Goal: Information Seeking & Learning: Find specific fact

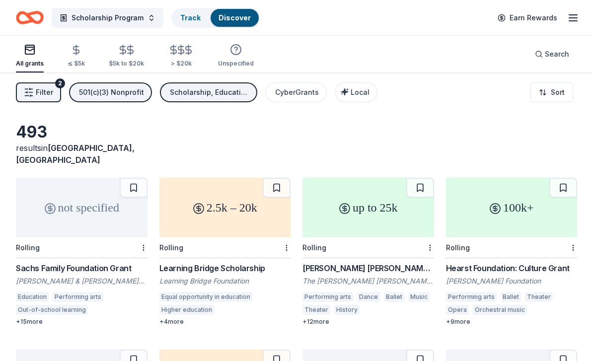
click at [335, 200] on div "up to 25k" at bounding box center [368, 208] width 132 height 60
click at [49, 92] on span "Filter" at bounding box center [44, 92] width 17 height 12
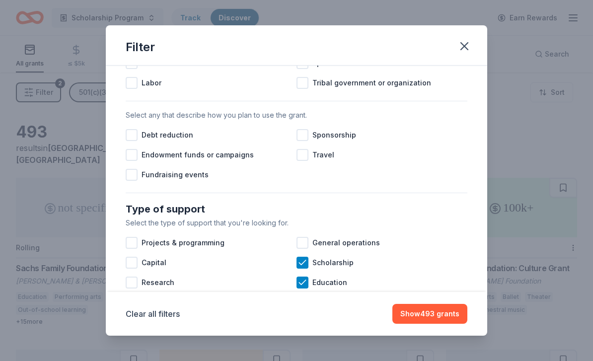
scroll to position [254, 0]
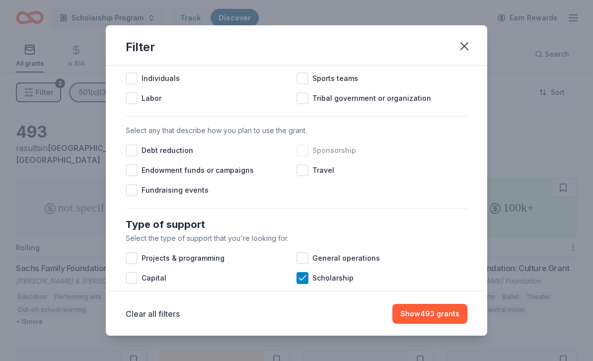
click at [301, 149] on div at bounding box center [302, 150] width 12 height 12
click at [409, 319] on button "Show 449 grants" at bounding box center [429, 314] width 75 height 20
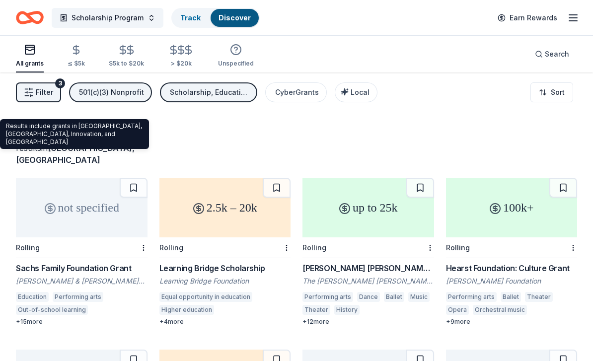
click at [94, 149] on span "Manassas, VA" at bounding box center [75, 154] width 119 height 22
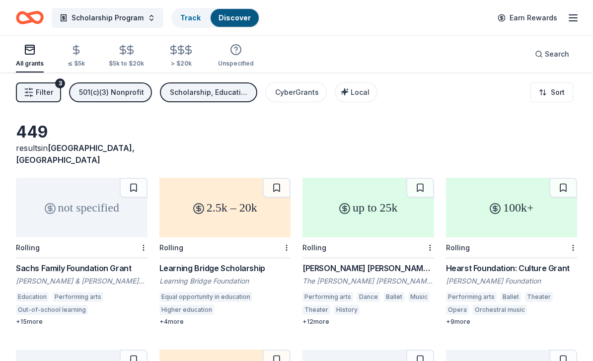
click at [108, 149] on div "results in Manassas, VA" at bounding box center [82, 154] width 132 height 24
click at [345, 93] on div "Local" at bounding box center [357, 92] width 25 height 12
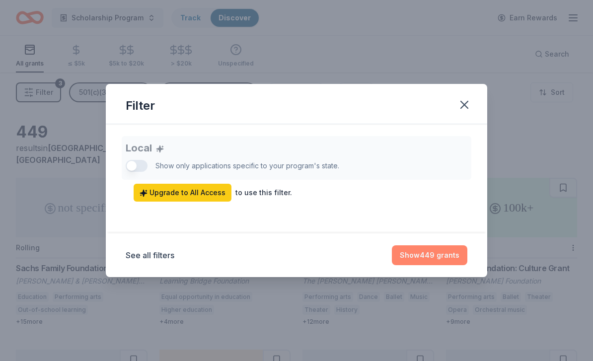
click at [447, 255] on button "Show 449 grants" at bounding box center [429, 255] width 75 height 20
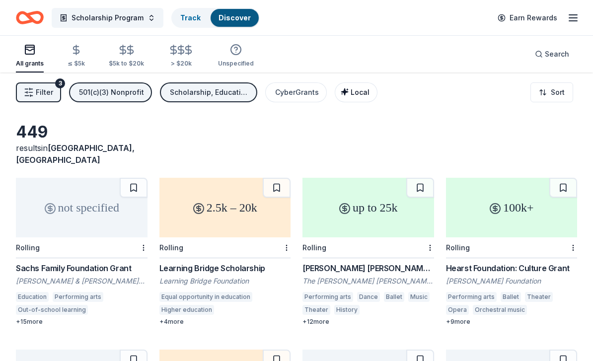
click at [351, 94] on span "Local" at bounding box center [360, 92] width 19 height 8
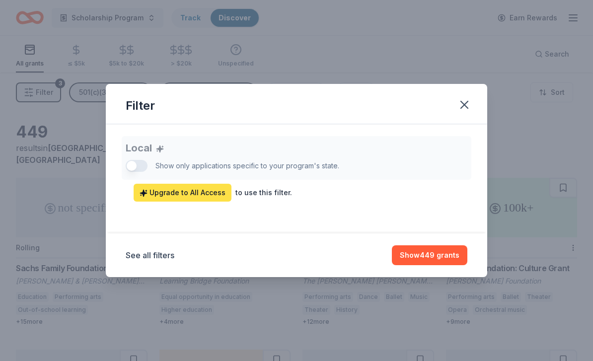
click at [162, 197] on span "Upgrade to All Access" at bounding box center [183, 193] width 86 height 12
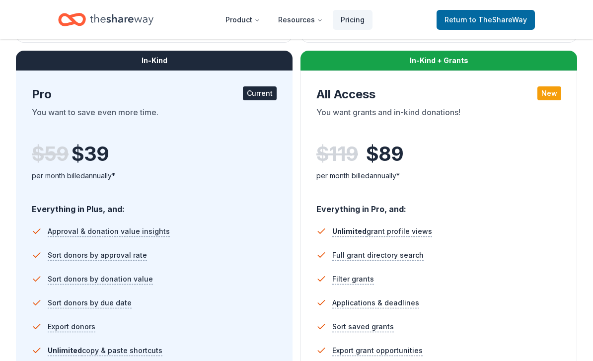
scroll to position [531, 0]
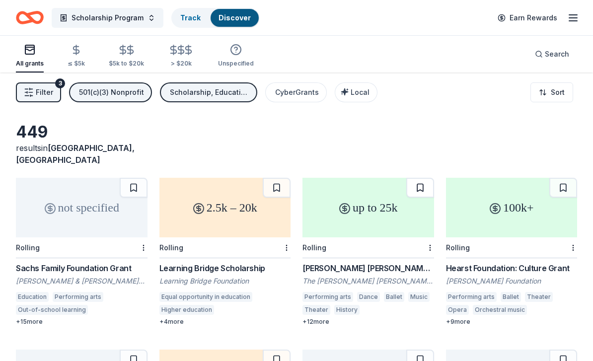
click at [413, 178] on button at bounding box center [420, 188] width 28 height 20
click at [427, 178] on button at bounding box center [421, 188] width 26 height 20
click at [425, 178] on button at bounding box center [421, 188] width 26 height 20
click at [420, 180] on button at bounding box center [421, 188] width 26 height 20
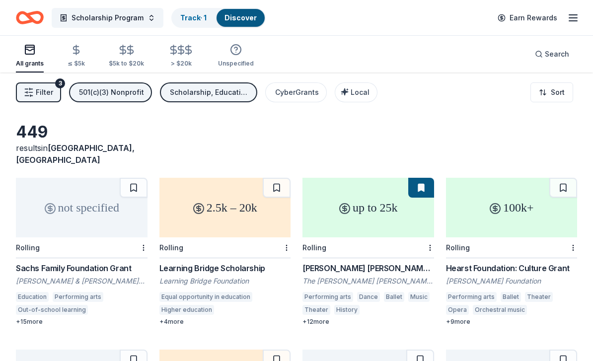
click at [420, 180] on button at bounding box center [421, 188] width 26 height 20
click at [238, 12] on div "Discover" at bounding box center [240, 18] width 48 height 18
click at [197, 17] on link "Track · 1" at bounding box center [193, 17] width 26 height 8
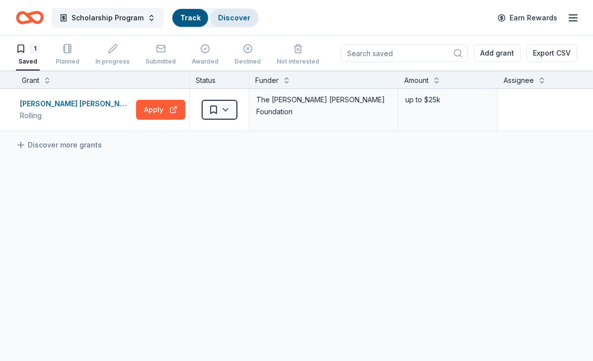
click at [238, 20] on link "Discover" at bounding box center [234, 17] width 32 height 8
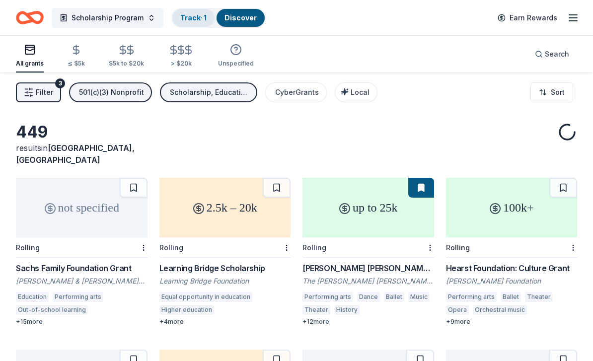
click at [199, 14] on link "Track · 1" at bounding box center [193, 17] width 26 height 8
click at [189, 20] on link "Track · 1" at bounding box center [193, 17] width 26 height 8
click at [233, 18] on link "Discover" at bounding box center [240, 17] width 32 height 8
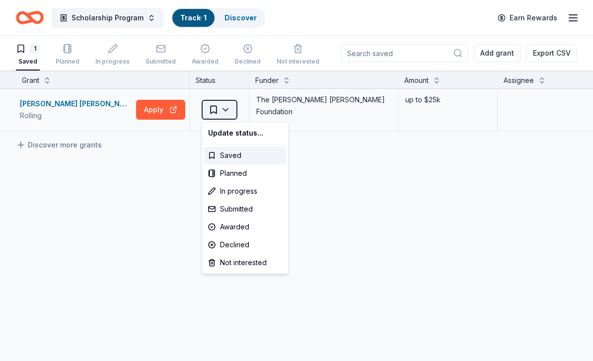
click at [229, 110] on html "Scholarship Program Track · 1 Discover Earn Rewards 1 Saved Planned In progress…" at bounding box center [296, 180] width 593 height 361
click at [252, 262] on div "Not interested" at bounding box center [245, 263] width 82 height 18
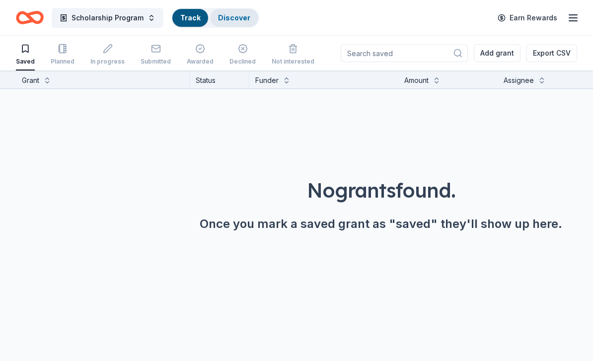
click at [247, 19] on div "Discover" at bounding box center [234, 18] width 48 height 18
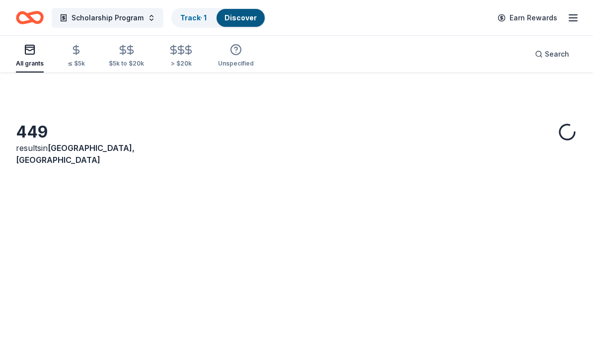
click at [234, 19] on link "Discover" at bounding box center [240, 17] width 32 height 8
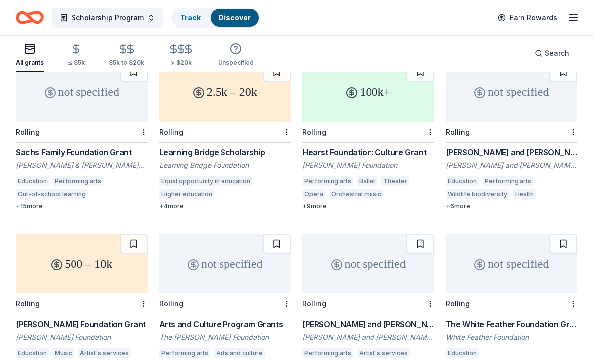
scroll to position [123, 0]
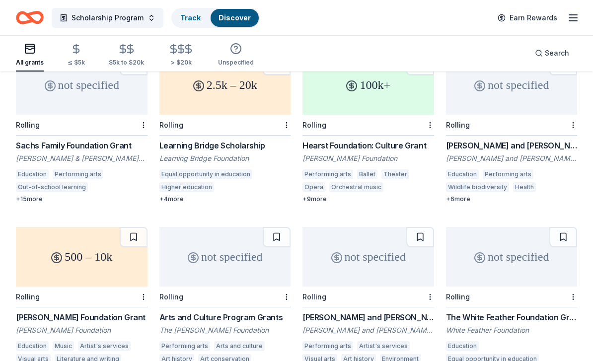
click at [90, 253] on div "500 – 10k" at bounding box center [82, 257] width 132 height 60
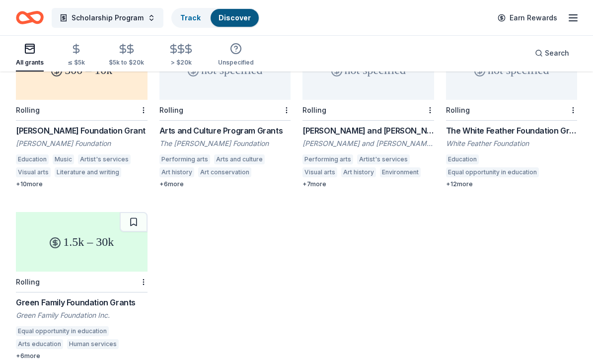
scroll to position [332, 0]
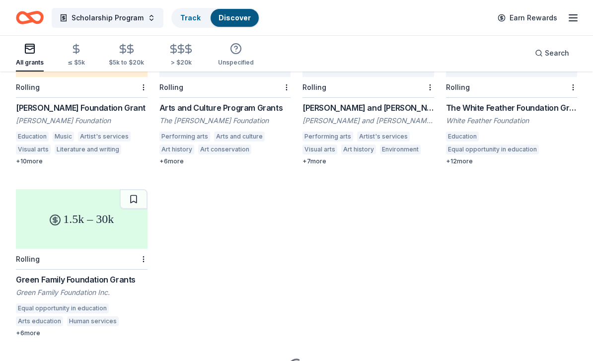
click at [97, 213] on div "1.5k – 30k" at bounding box center [82, 219] width 132 height 60
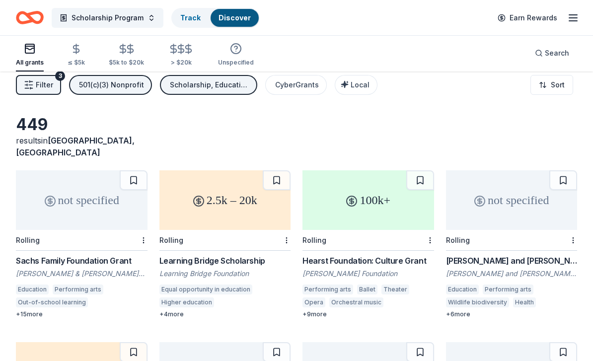
scroll to position [0, 0]
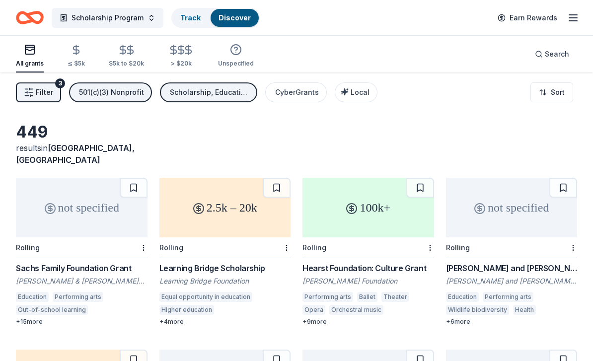
click at [58, 202] on div "not specified" at bounding box center [82, 208] width 132 height 60
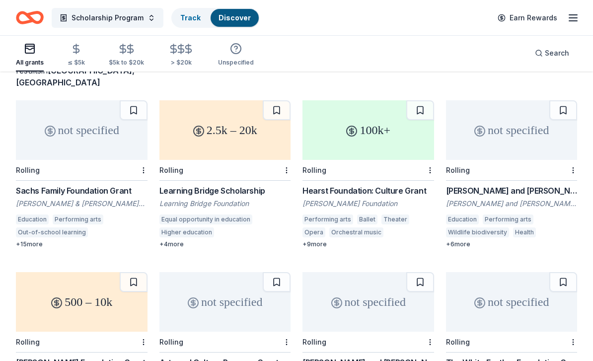
scroll to position [77, 0]
click at [474, 137] on div "not specified" at bounding box center [512, 130] width 132 height 60
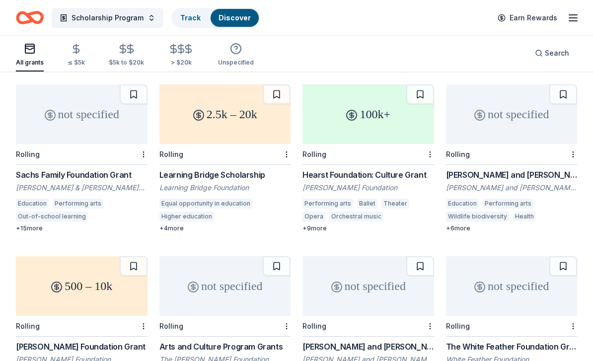
click at [215, 116] on div "2.5k – 20k" at bounding box center [225, 114] width 132 height 60
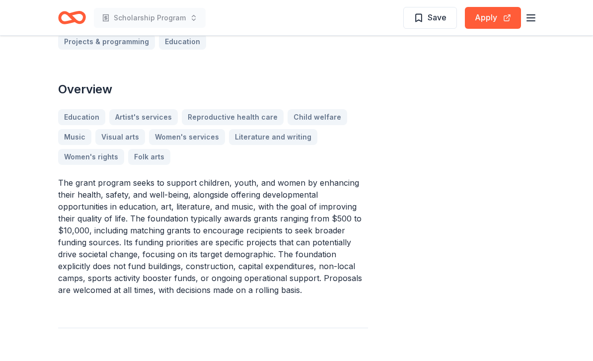
scroll to position [279, 0]
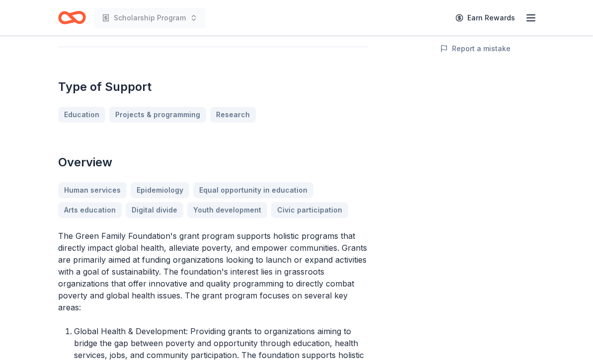
scroll to position [256, 0]
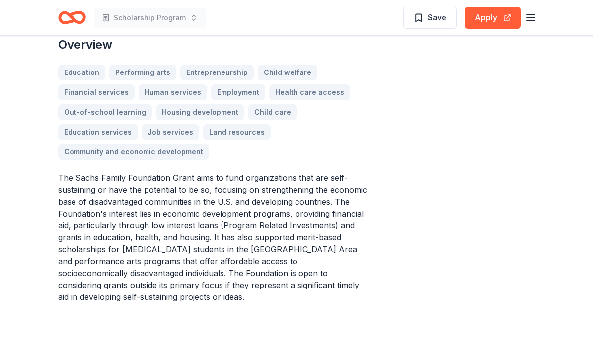
scroll to position [260, 0]
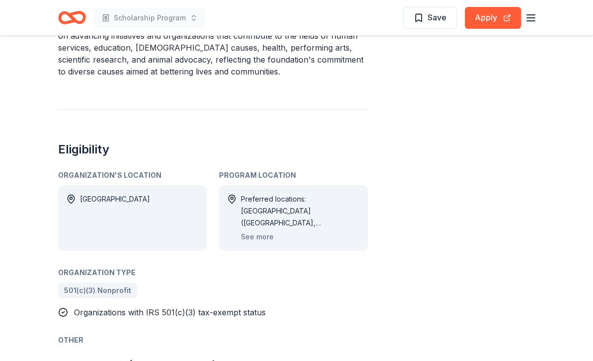
scroll to position [425, 0]
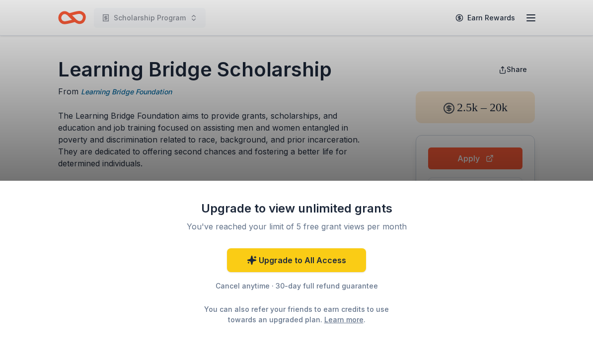
click at [298, 162] on div "Upgrade to view unlimited grants You've reached your limit of 5 free grant view…" at bounding box center [296, 180] width 593 height 361
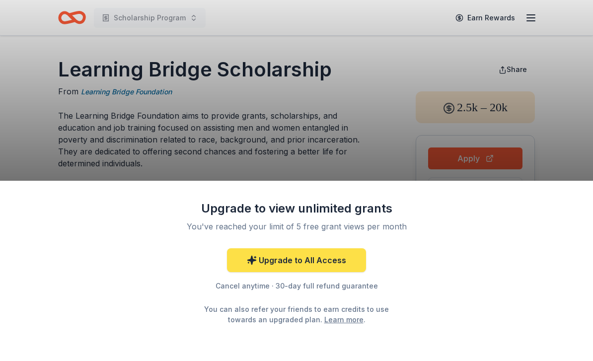
click at [312, 258] on link "Upgrade to All Access" at bounding box center [296, 260] width 139 height 24
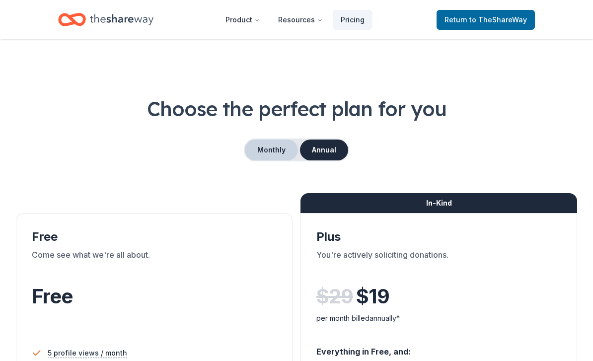
click at [277, 150] on button "Monthly" at bounding box center [271, 150] width 53 height 21
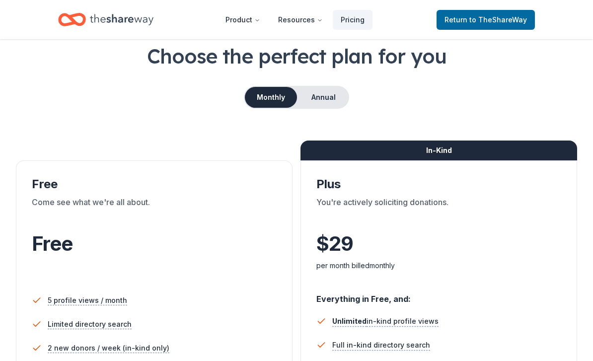
scroll to position [48, 0]
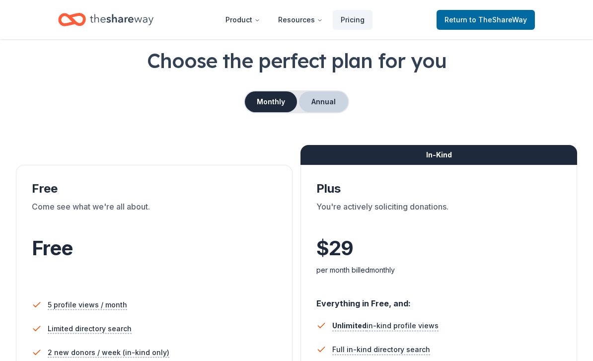
click at [309, 100] on button "Annual" at bounding box center [323, 101] width 49 height 21
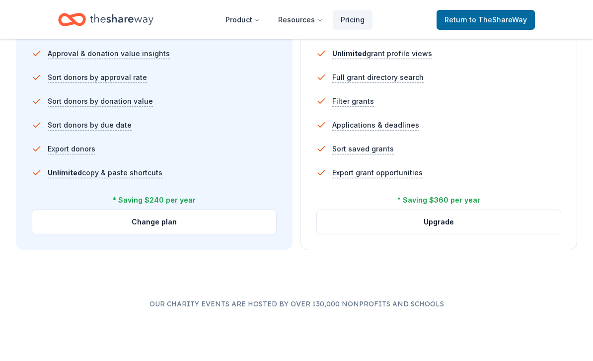
scroll to position [706, 0]
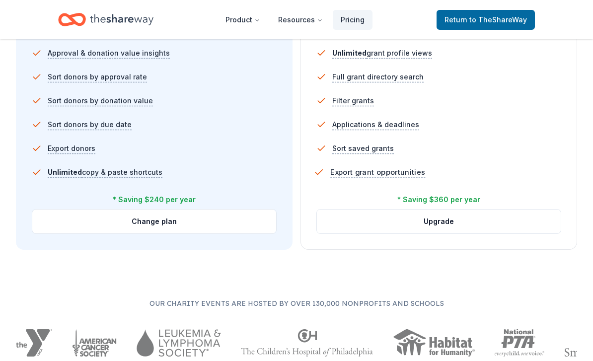
click at [383, 171] on span "Export grant opportunities" at bounding box center [377, 172] width 95 height 12
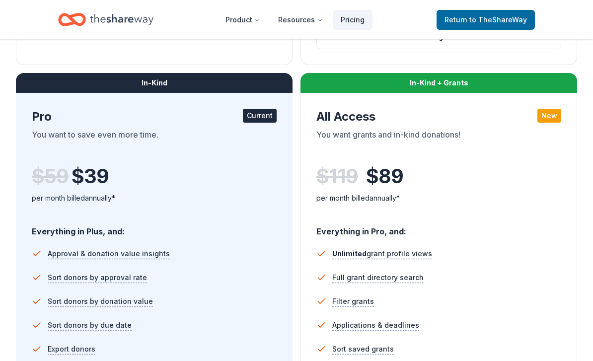
scroll to position [507, 0]
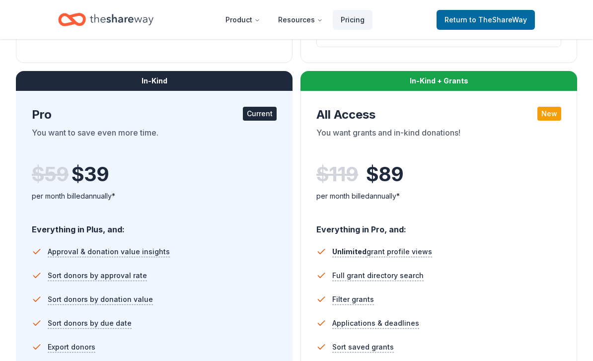
click at [436, 95] on div "In-Kind + Grants All Access New You want grants and in-kind donations! $ 119 $ …" at bounding box center [438, 269] width 277 height 357
click at [426, 79] on div "In-Kind + Grants" at bounding box center [438, 81] width 277 height 20
click at [440, 165] on div "$ 119 $ 89" at bounding box center [438, 174] width 245 height 28
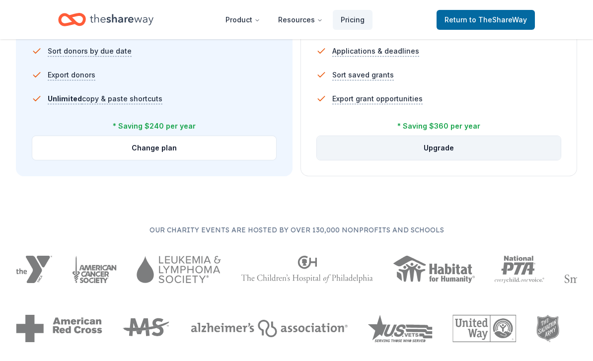
click at [401, 145] on button "Upgrade" at bounding box center [439, 149] width 244 height 24
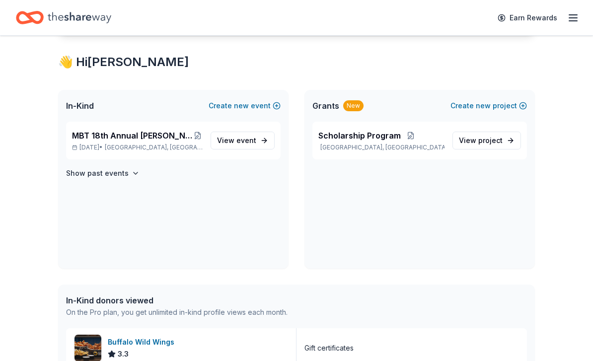
scroll to position [163, 0]
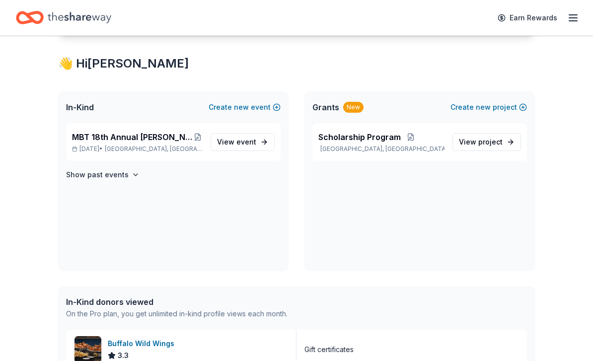
click at [570, 18] on line "button" at bounding box center [573, 18] width 8 height 0
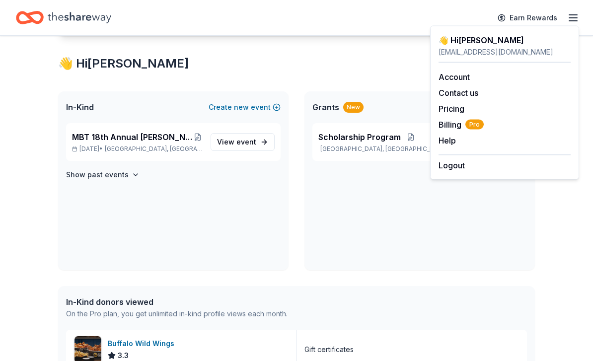
click at [468, 44] on div "👋 Hi [PERSON_NAME]" at bounding box center [504, 40] width 132 height 12
click at [452, 78] on link "Account" at bounding box center [453, 77] width 31 height 10
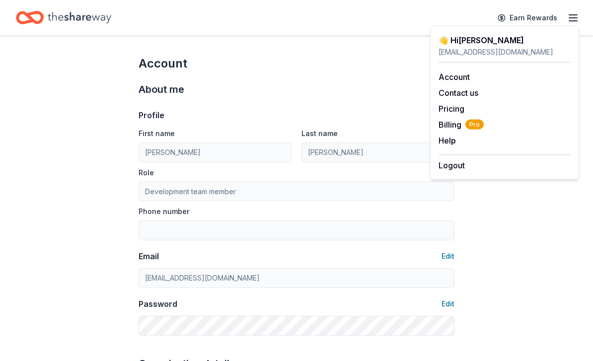
click at [325, 71] on div "Account" at bounding box center [297, 64] width 316 height 16
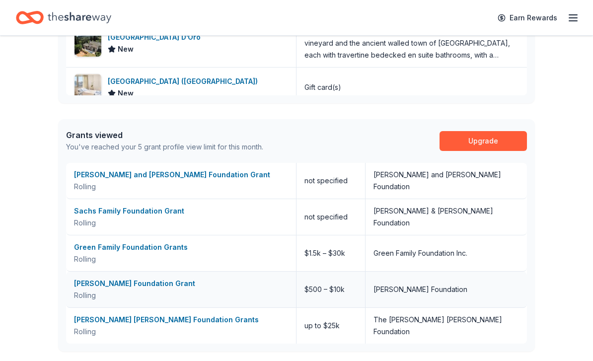
scroll to position [594, 0]
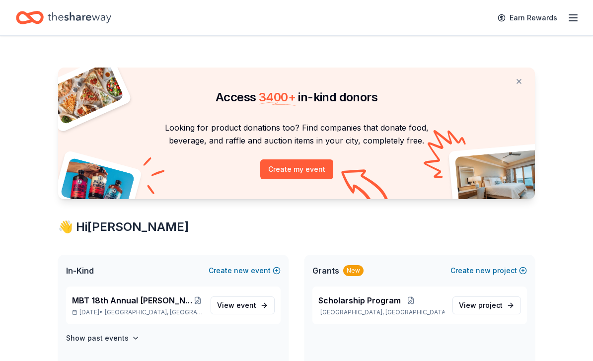
scroll to position [537, 0]
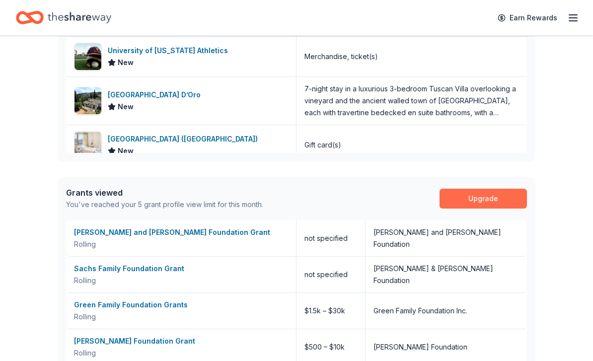
click at [470, 199] on link "Upgrade" at bounding box center [482, 199] width 87 height 20
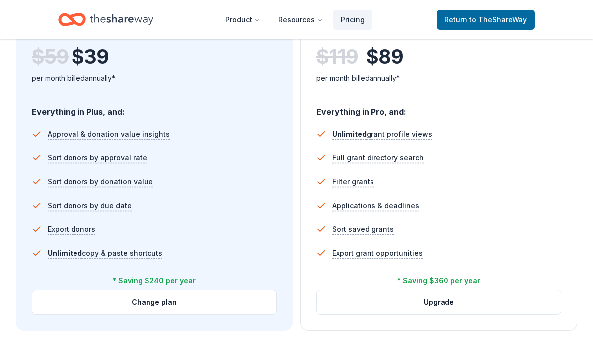
scroll to position [625, 0]
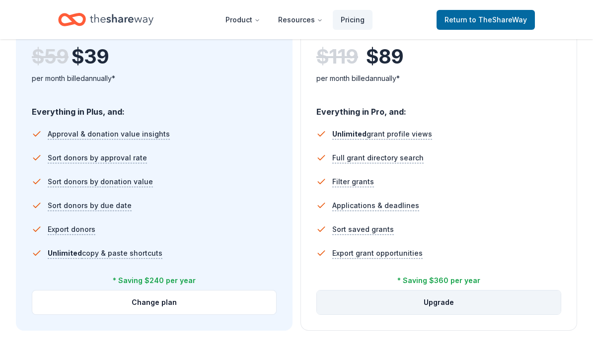
click at [347, 308] on button "Upgrade" at bounding box center [439, 303] width 244 height 24
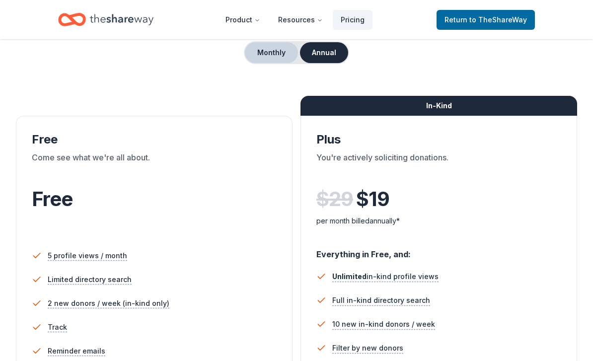
scroll to position [97, 0]
click at [276, 60] on button "Monthly" at bounding box center [271, 52] width 53 height 21
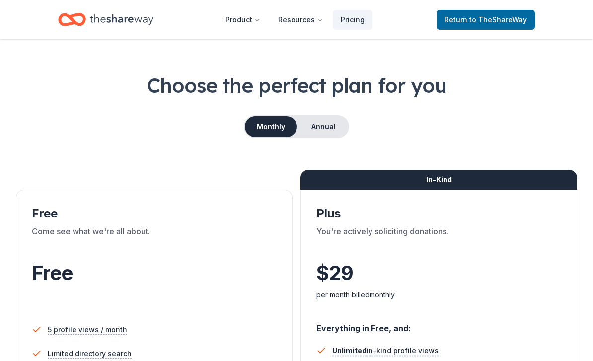
scroll to position [0, 0]
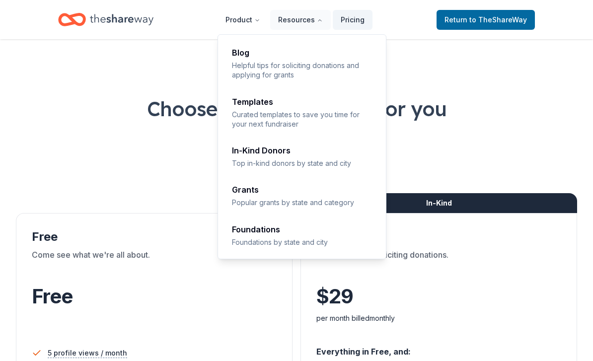
click at [261, 238] on p "Foundations by state and city" at bounding box center [302, 241] width 141 height 9
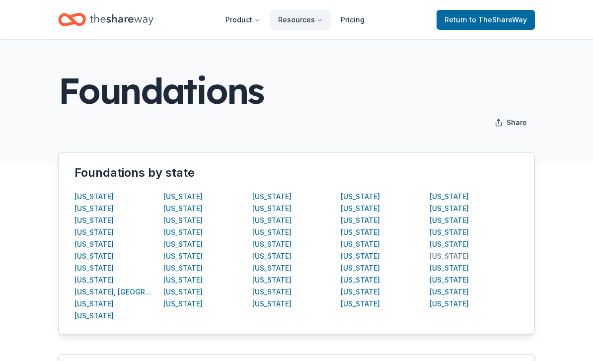
click at [445, 261] on div "[US_STATE]" at bounding box center [448, 256] width 39 height 12
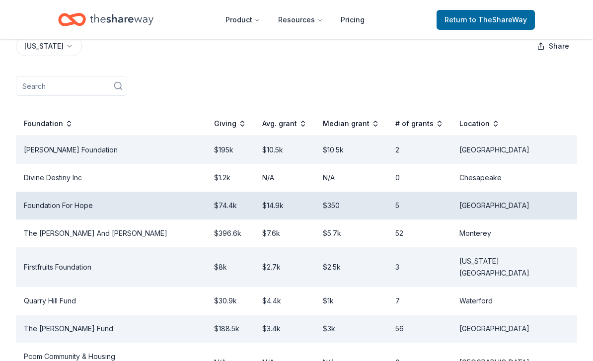
scroll to position [162, 0]
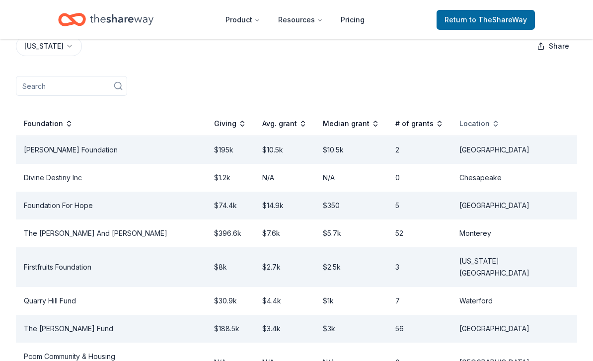
click at [499, 126] on div "Location" at bounding box center [479, 124] width 40 height 12
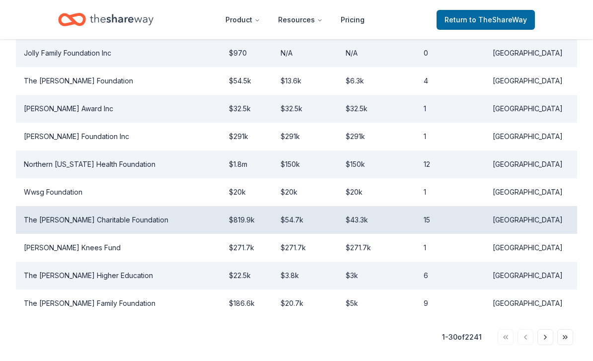
scroll to position [829, 0]
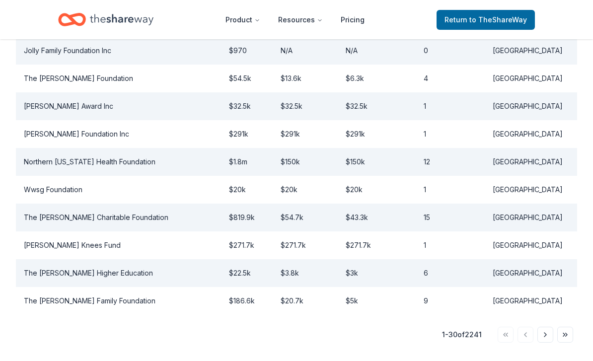
click at [548, 327] on button "Go to next page" at bounding box center [545, 335] width 16 height 16
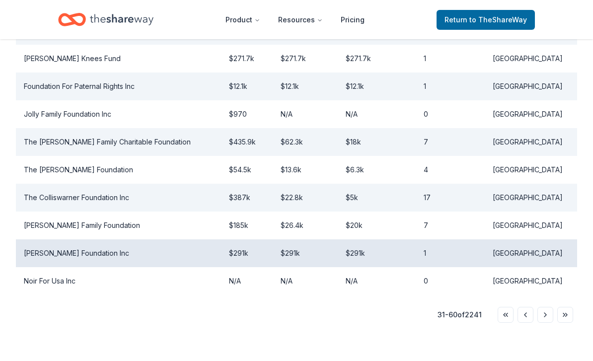
scroll to position [902, 0]
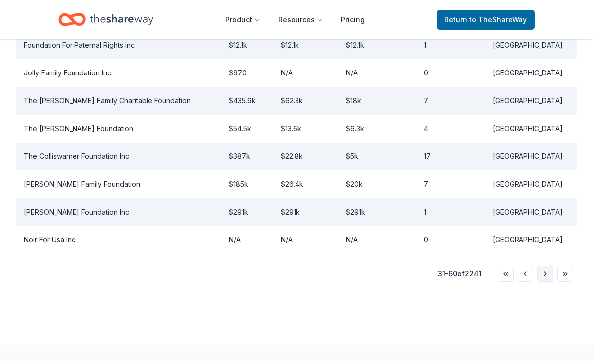
click at [546, 266] on button "Go to next page" at bounding box center [545, 274] width 16 height 16
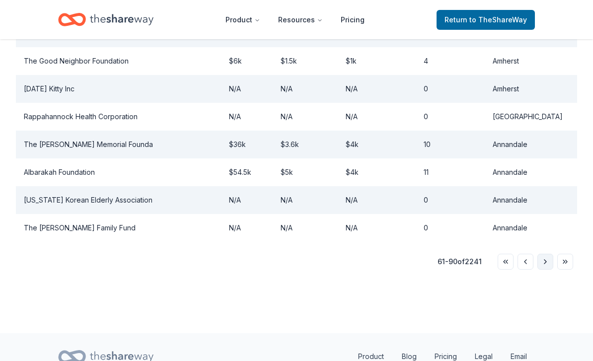
click at [546, 254] on button "Go to next page" at bounding box center [545, 262] width 16 height 16
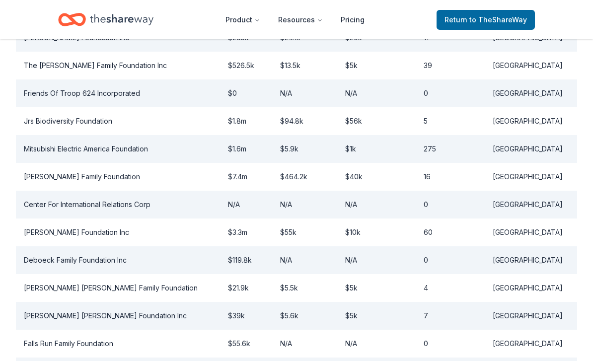
scroll to position [826, 0]
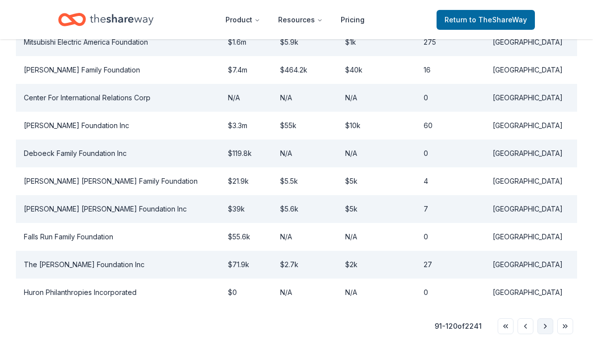
click at [545, 331] on button "Go to next page" at bounding box center [545, 326] width 16 height 16
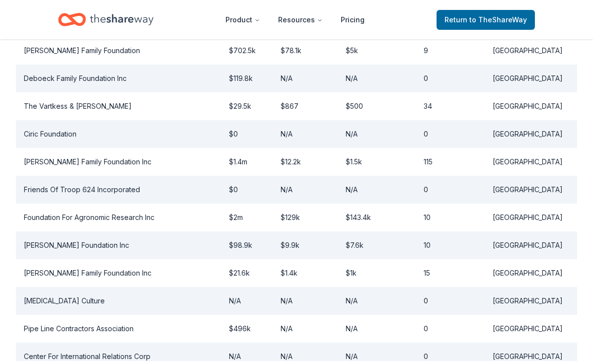
scroll to position [902, 0]
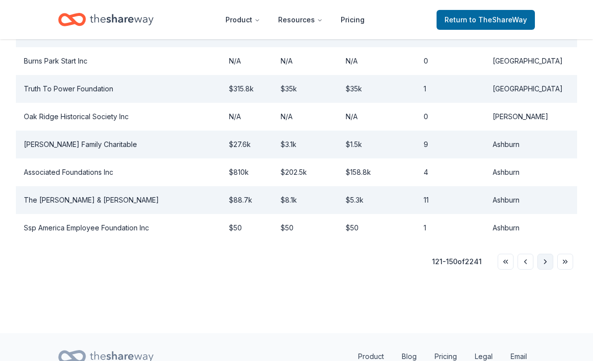
click at [546, 254] on button "Go to next page" at bounding box center [545, 262] width 16 height 16
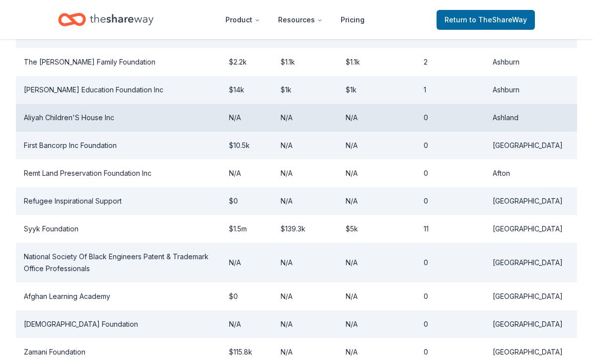
scroll to position [914, 0]
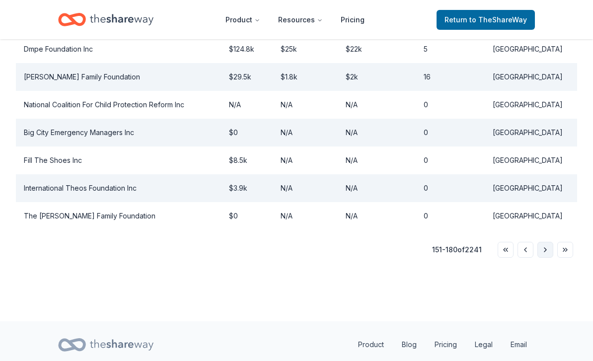
click at [545, 249] on button "Go to next page" at bounding box center [545, 250] width 16 height 16
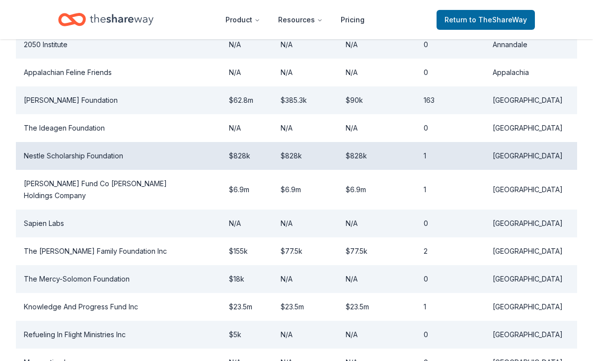
scroll to position [902, 0]
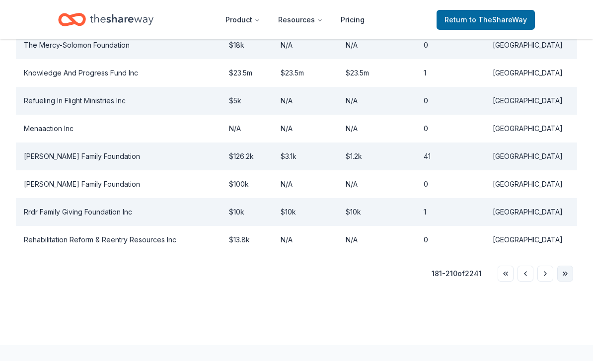
click at [566, 266] on button "Go to last page" at bounding box center [565, 274] width 16 height 16
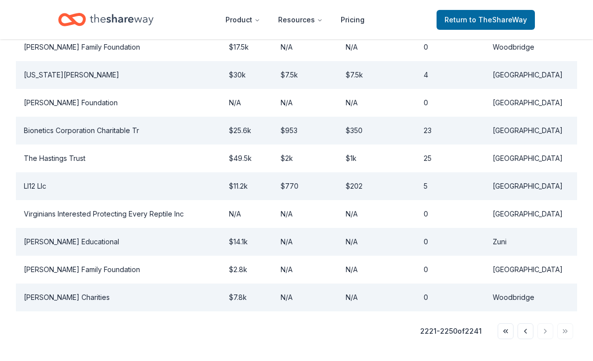
scroll to position [664, 0]
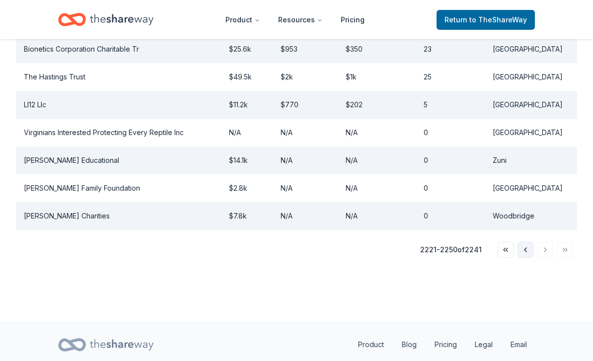
click at [526, 250] on button "Go to previous page" at bounding box center [525, 250] width 16 height 16
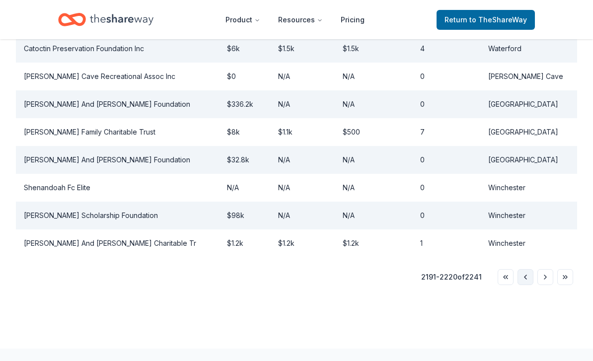
click at [522, 276] on button "Go to previous page" at bounding box center [525, 278] width 16 height 16
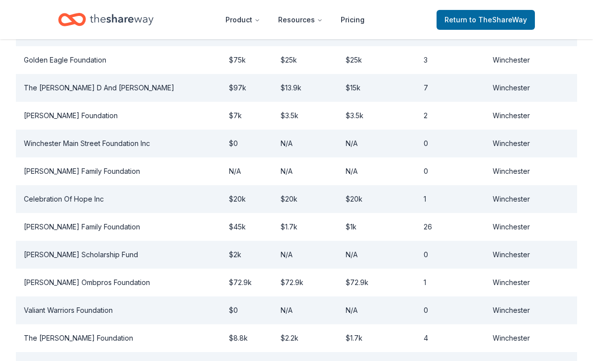
scroll to position [902, 0]
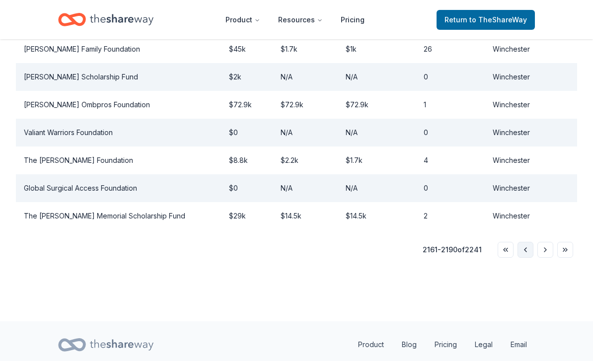
click at [528, 251] on button "Go to previous page" at bounding box center [525, 250] width 16 height 16
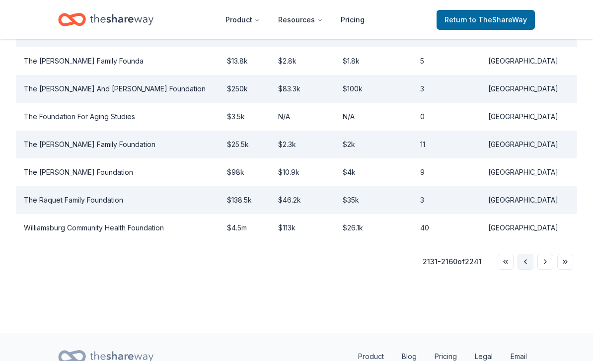
click at [527, 254] on button "Go to previous page" at bounding box center [525, 262] width 16 height 16
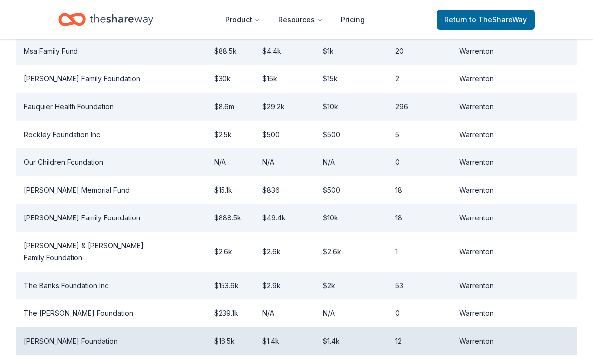
scroll to position [902, 0]
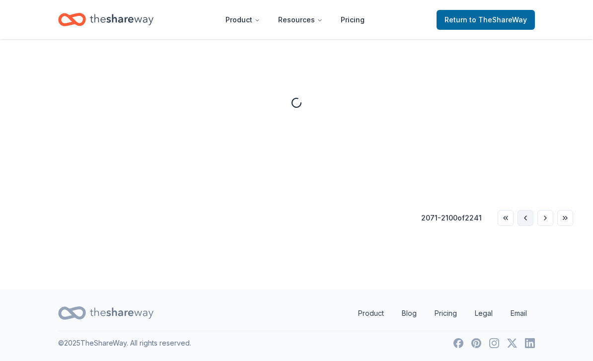
scroll to position [258, 0]
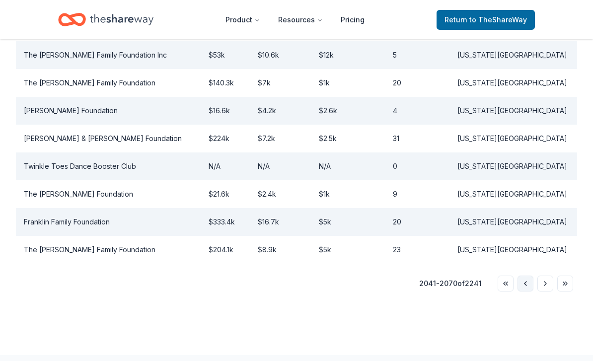
click at [524, 284] on button "Go to previous page" at bounding box center [525, 284] width 16 height 16
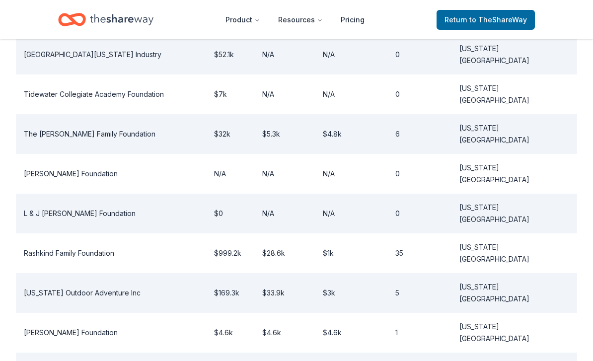
scroll to position [894, 0]
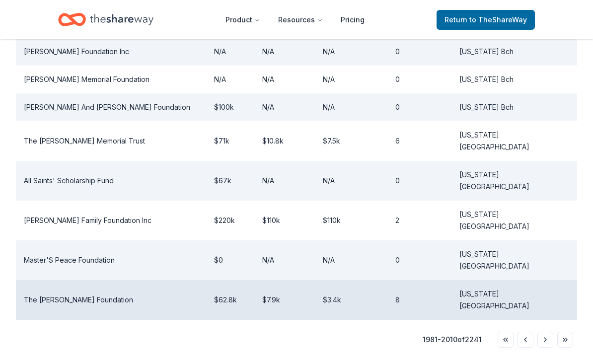
scroll to position [902, 0]
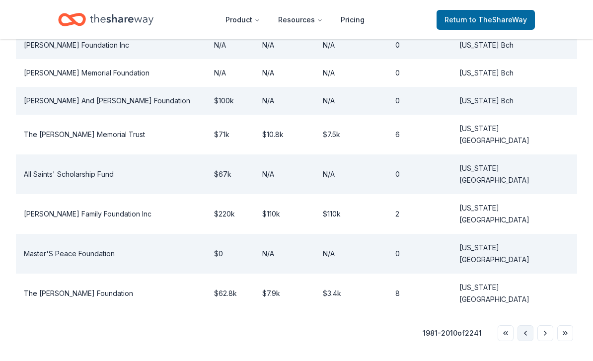
click at [525, 325] on button "Go to previous page" at bounding box center [525, 333] width 16 height 16
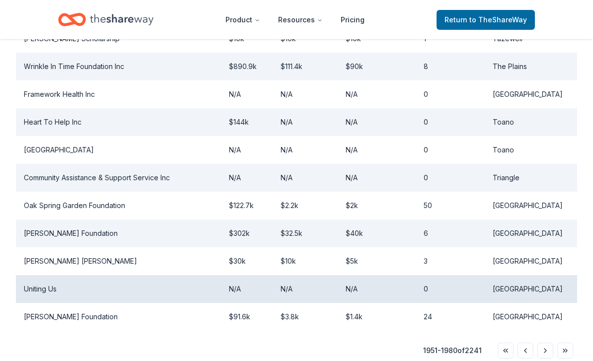
scroll to position [801, 0]
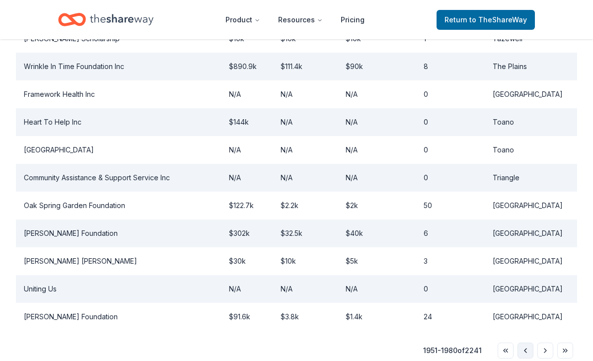
click at [525, 352] on button "Go to previous page" at bounding box center [525, 351] width 16 height 16
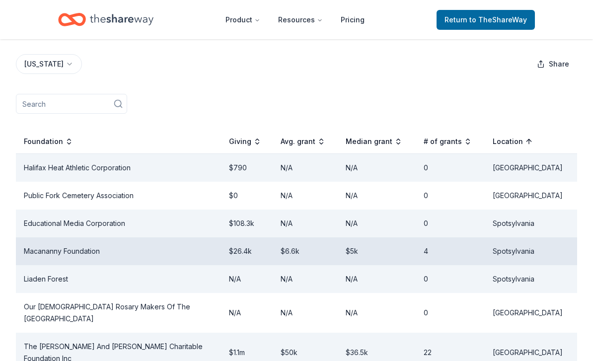
scroll to position [140, 0]
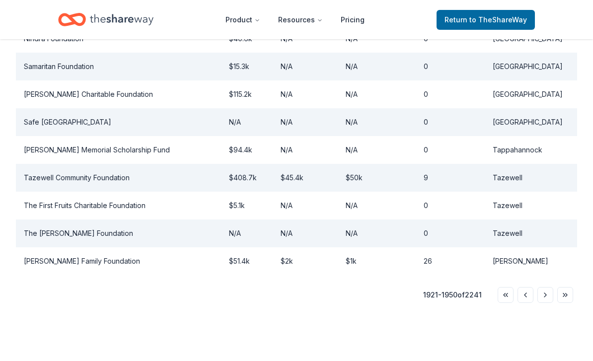
click at [528, 287] on button "Go to previous page" at bounding box center [525, 295] width 16 height 16
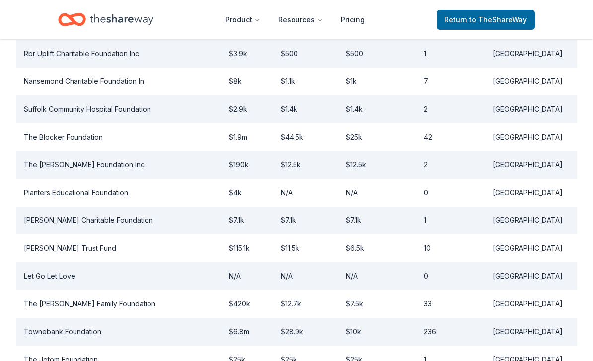
scroll to position [811, 0]
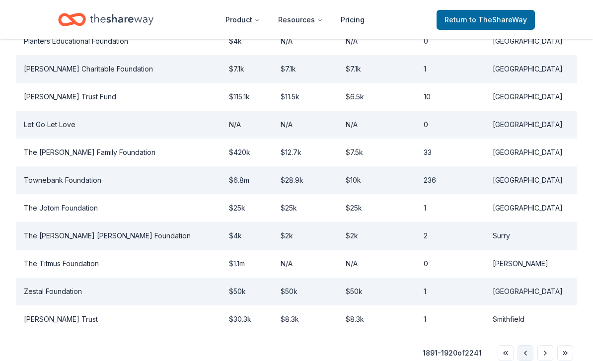
click at [522, 345] on button "Go to previous page" at bounding box center [525, 353] width 16 height 16
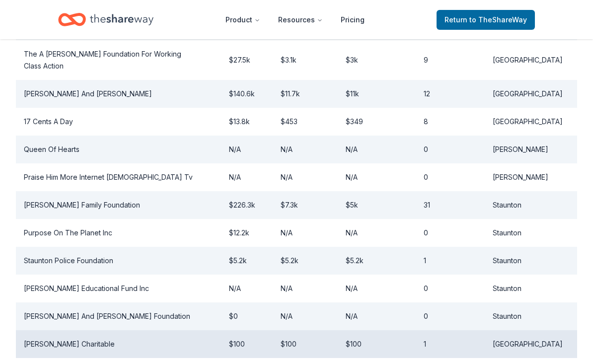
scroll to position [902, 0]
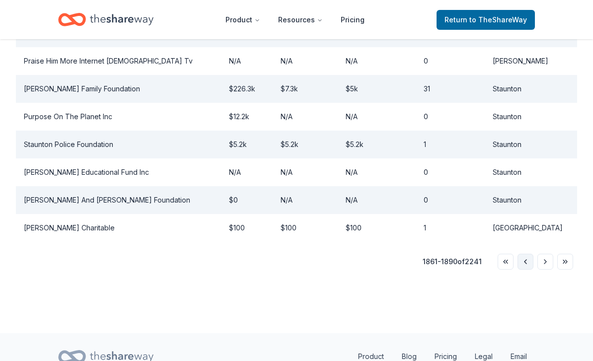
click at [525, 254] on button "Go to previous page" at bounding box center [525, 262] width 16 height 16
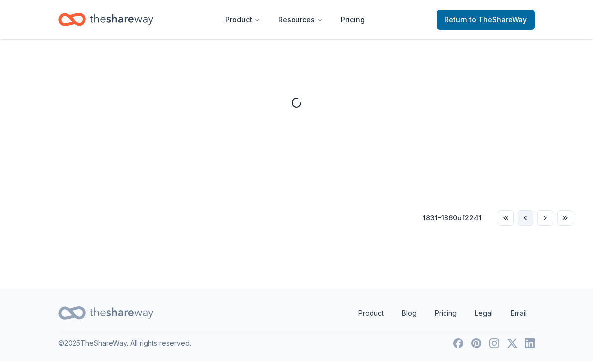
scroll to position [258, 0]
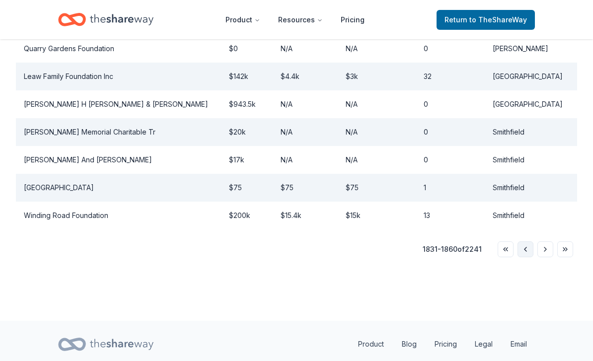
click at [524, 250] on button "Go to previous page" at bounding box center [525, 250] width 16 height 16
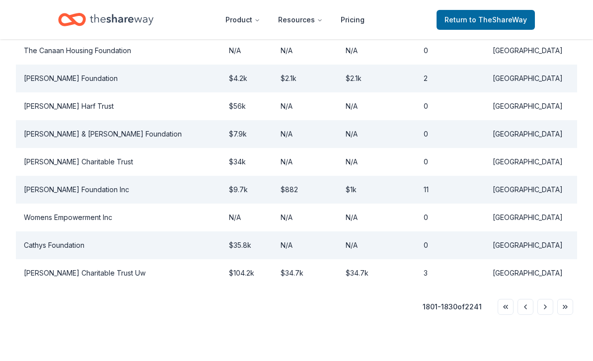
scroll to position [914, 0]
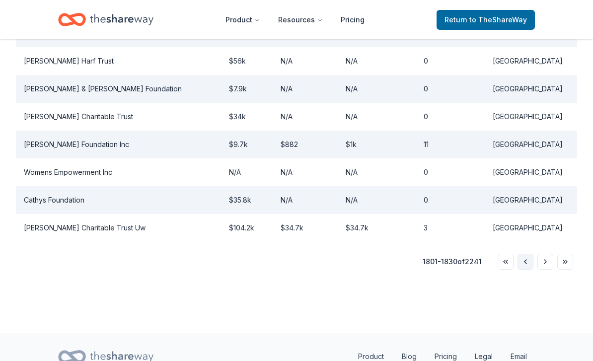
click at [527, 255] on button "Go to previous page" at bounding box center [525, 262] width 16 height 16
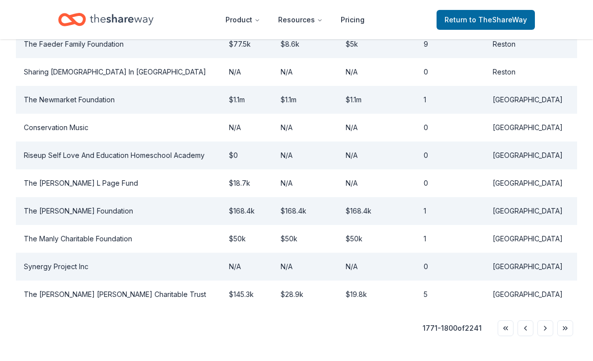
scroll to position [902, 0]
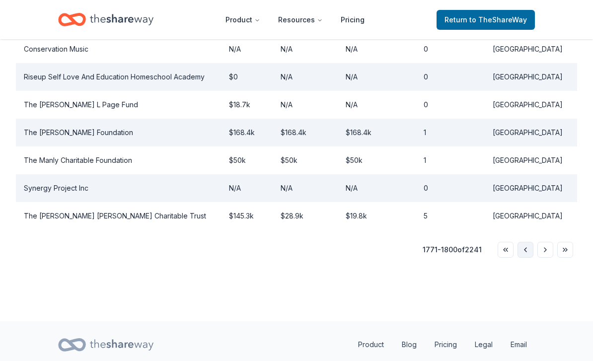
click at [523, 253] on button "Go to previous page" at bounding box center [525, 250] width 16 height 16
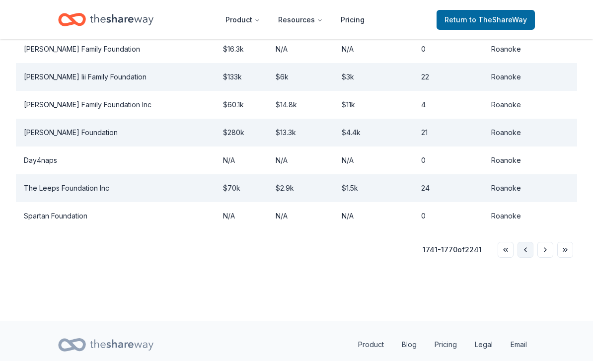
click at [527, 248] on button "Go to previous page" at bounding box center [525, 250] width 16 height 16
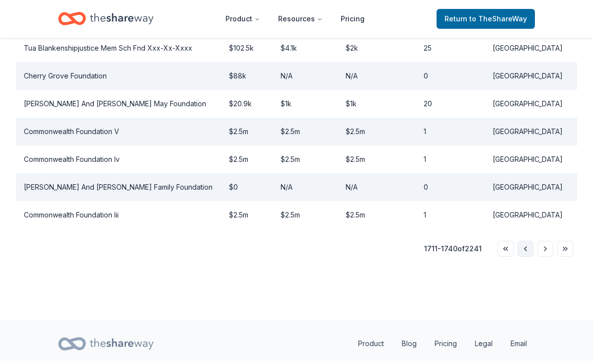
click at [526, 246] on button "Go to previous page" at bounding box center [525, 250] width 16 height 16
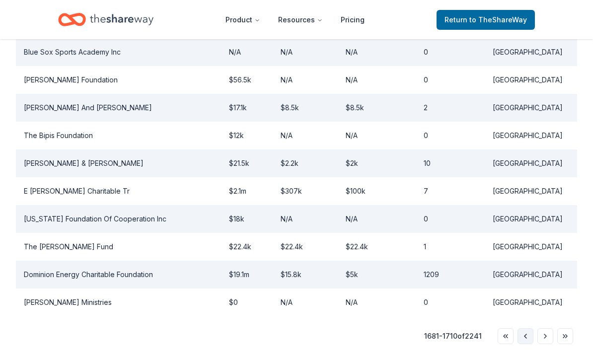
click at [521, 329] on button "Go to previous page" at bounding box center [525, 337] width 16 height 16
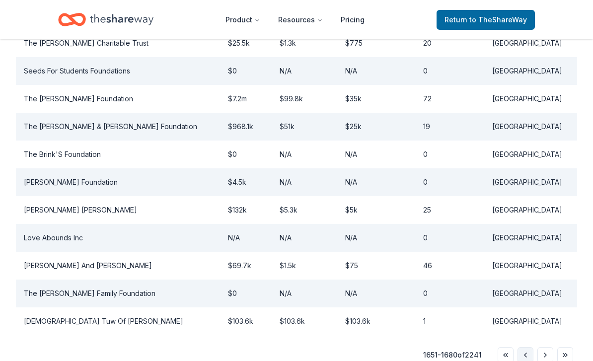
click at [526, 360] on button "Go to previous page" at bounding box center [525, 355] width 16 height 16
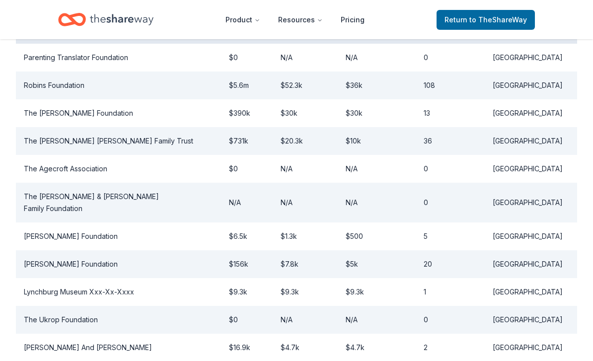
scroll to position [902, 0]
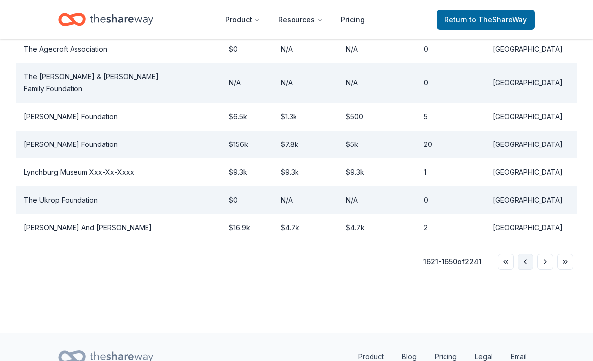
click at [523, 255] on button "Go to previous page" at bounding box center [525, 262] width 16 height 16
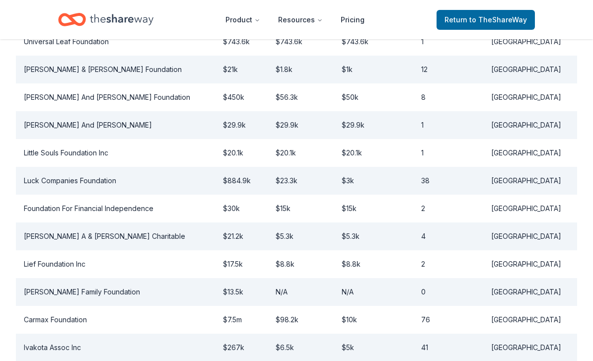
scroll to position [799, 0]
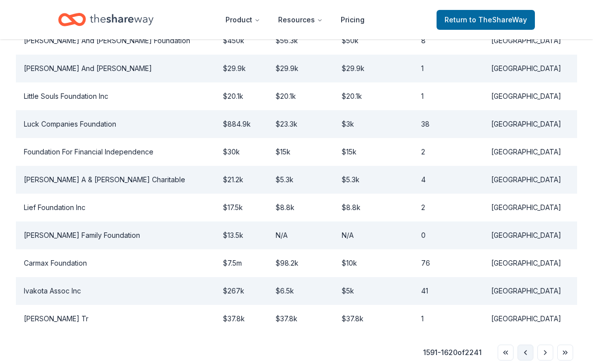
click at [526, 353] on button "Go to previous page" at bounding box center [525, 353] width 16 height 16
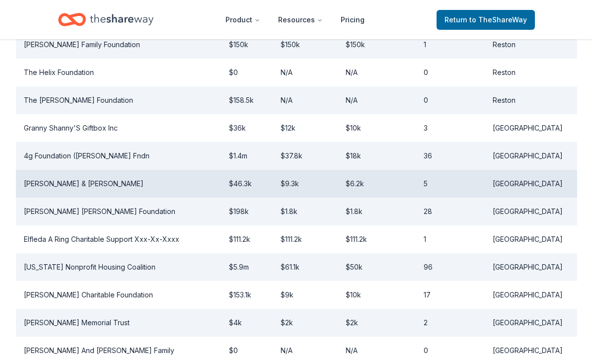
scroll to position [902, 0]
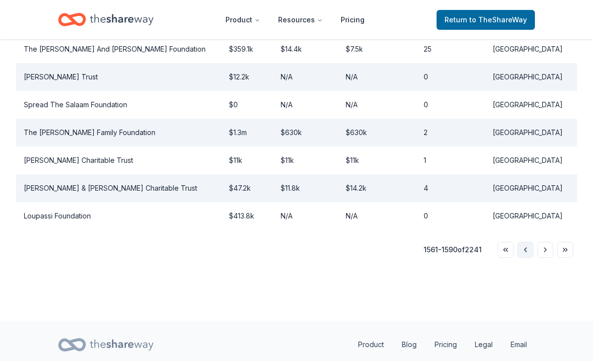
click at [525, 250] on button "Go to previous page" at bounding box center [525, 250] width 16 height 16
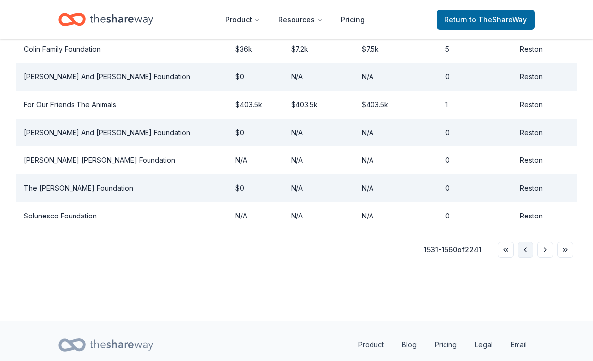
click at [523, 247] on button "Go to previous page" at bounding box center [525, 250] width 16 height 16
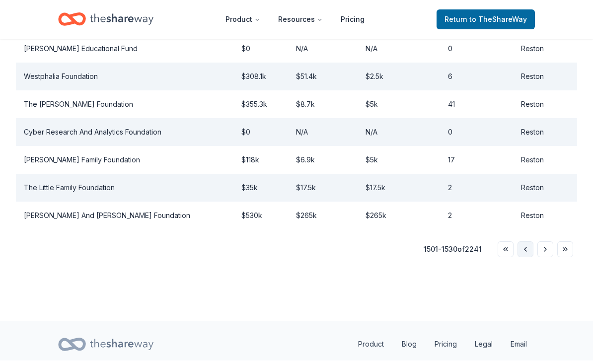
click at [523, 247] on button "Go to previous page" at bounding box center [525, 250] width 16 height 16
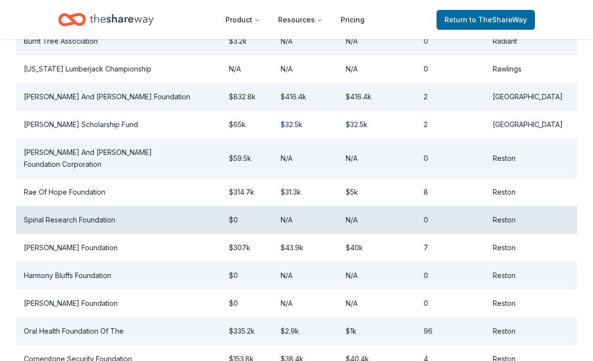
scroll to position [638, 0]
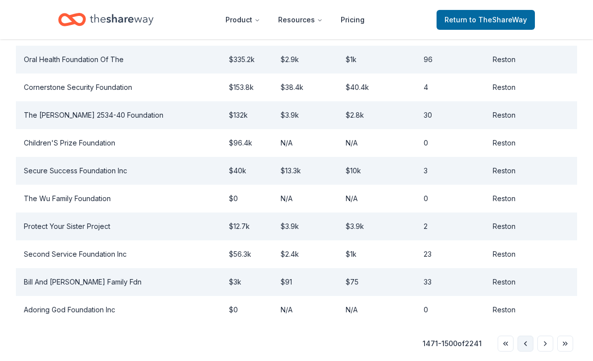
click at [523, 337] on button "Go to previous page" at bounding box center [525, 344] width 16 height 16
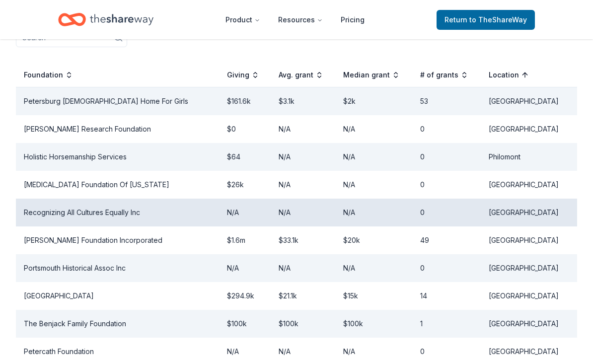
scroll to position [209, 0]
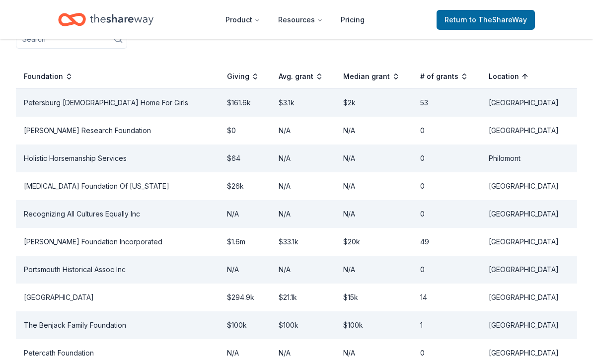
click at [468, 78] on div "# of grants" at bounding box center [444, 77] width 48 height 12
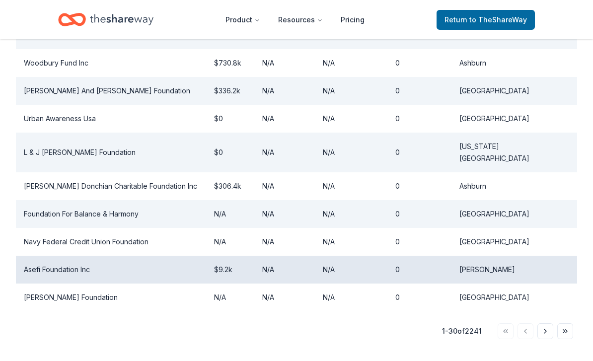
scroll to position [902, 0]
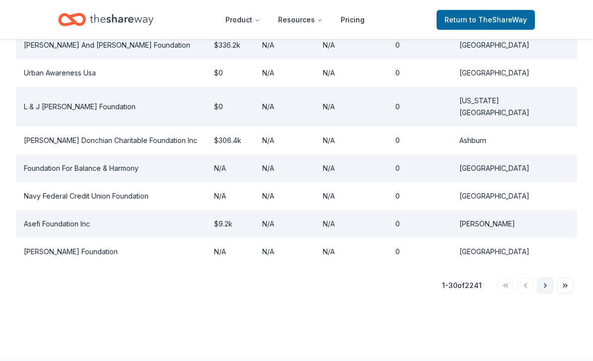
click at [545, 278] on button "Go to next page" at bounding box center [545, 286] width 16 height 16
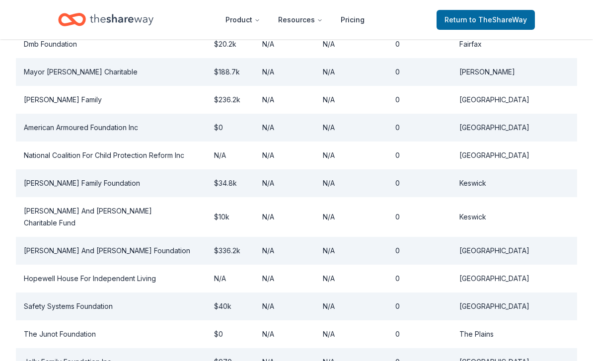
scroll to position [606, 0]
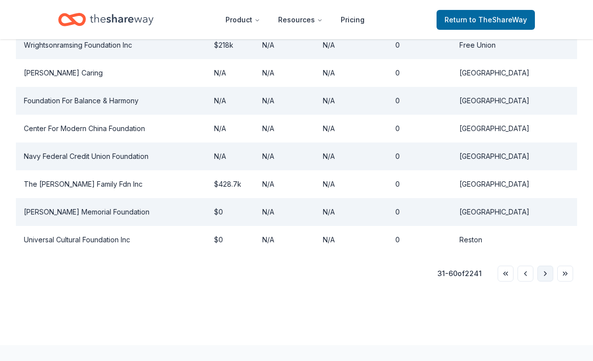
click at [547, 266] on button "Go to next page" at bounding box center [545, 274] width 16 height 16
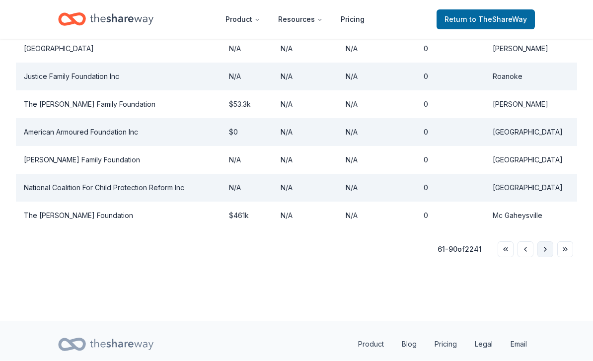
click at [545, 254] on button "Go to next page" at bounding box center [545, 250] width 16 height 16
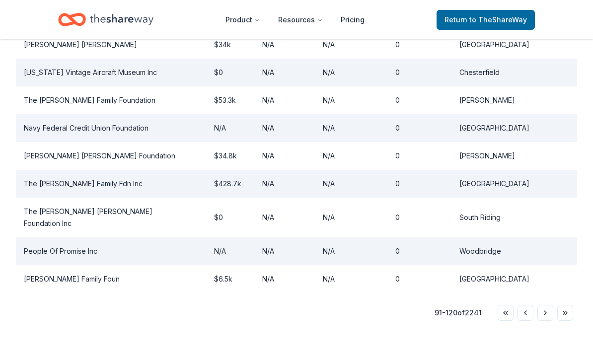
scroll to position [902, 0]
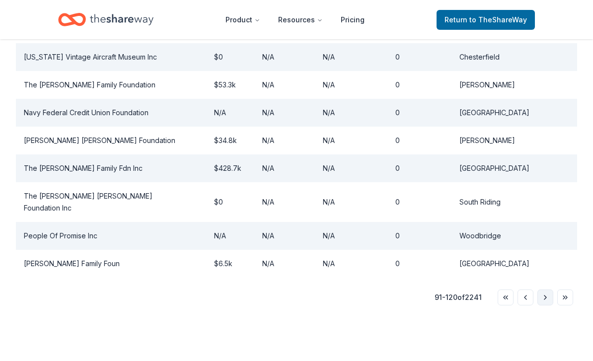
click at [546, 289] on button "Go to next page" at bounding box center [545, 297] width 16 height 16
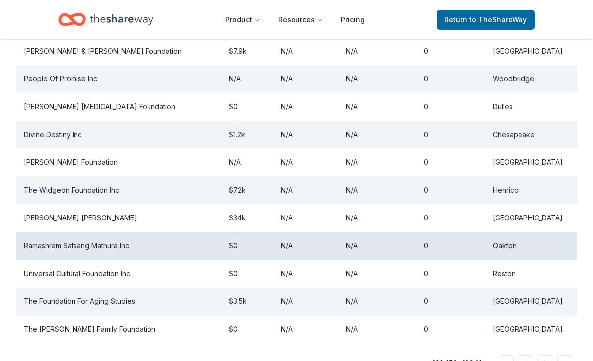
scroll to position [795, 0]
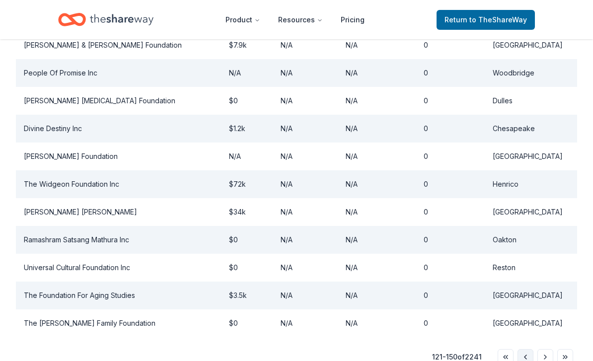
click at [524, 355] on button "Go to previous page" at bounding box center [525, 357] width 16 height 16
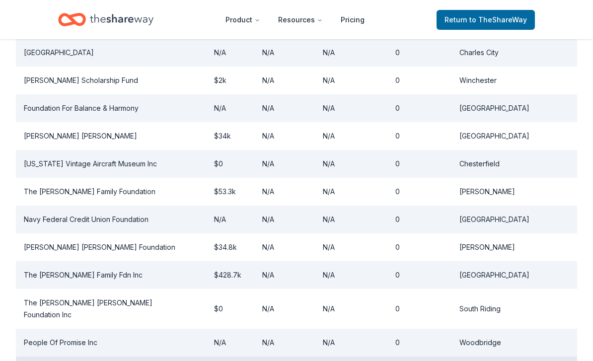
scroll to position [834, 0]
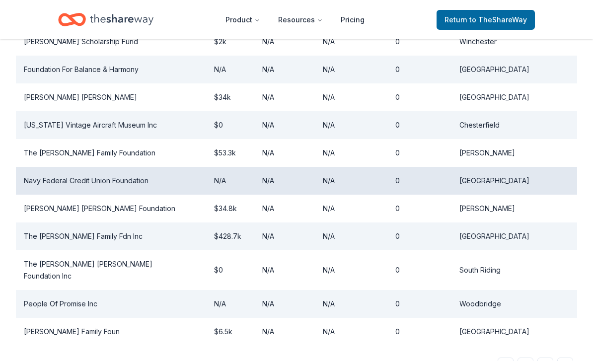
click at [91, 167] on td "Navy Federal Credit Union Foundation" at bounding box center [111, 181] width 190 height 28
click at [92, 167] on td "Navy Federal Credit Union Foundation" at bounding box center [111, 181] width 190 height 28
click at [72, 167] on td "Navy Federal Credit Union Foundation" at bounding box center [111, 181] width 190 height 28
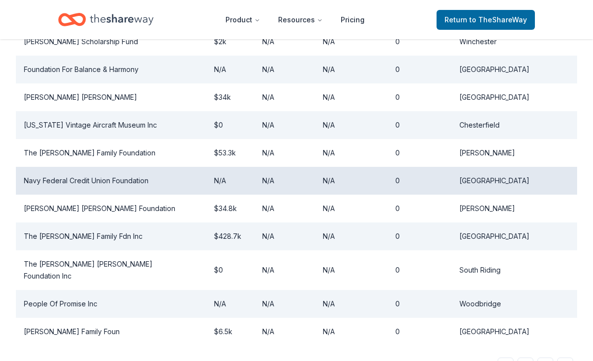
click at [40, 167] on td "Navy Federal Credit Union Foundation" at bounding box center [111, 181] width 190 height 28
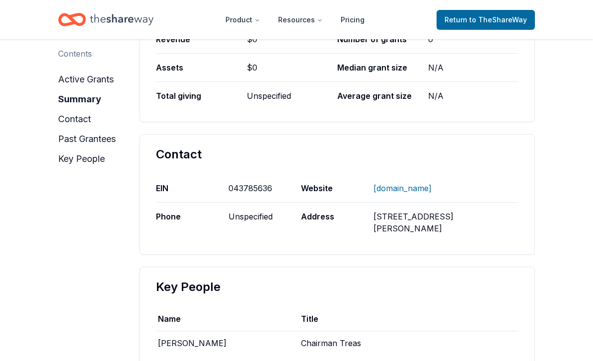
scroll to position [260, 0]
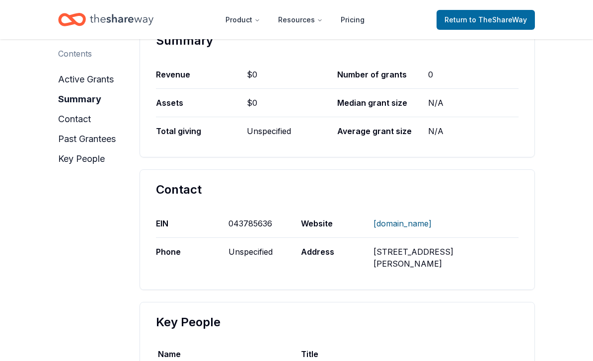
click at [403, 224] on link "[DOMAIN_NAME]" at bounding box center [402, 224] width 58 height 26
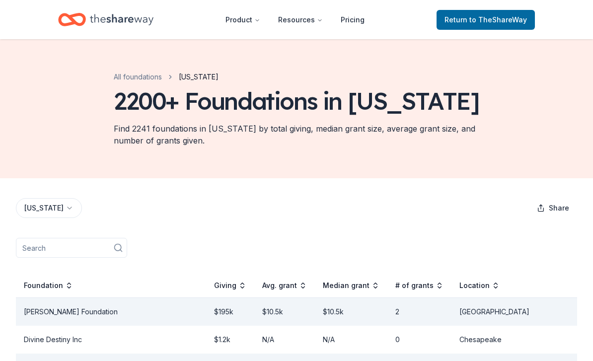
scroll to position [28, 0]
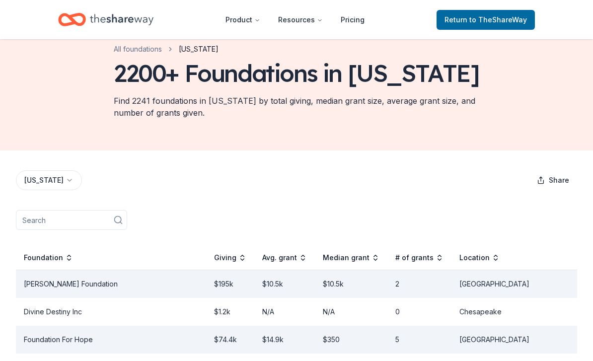
click at [540, 264] on th "Location" at bounding box center [514, 258] width 126 height 24
click at [499, 258] on div "Location" at bounding box center [479, 258] width 40 height 12
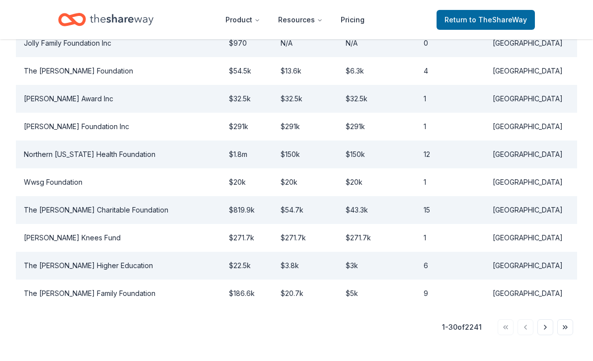
scroll to position [902, 0]
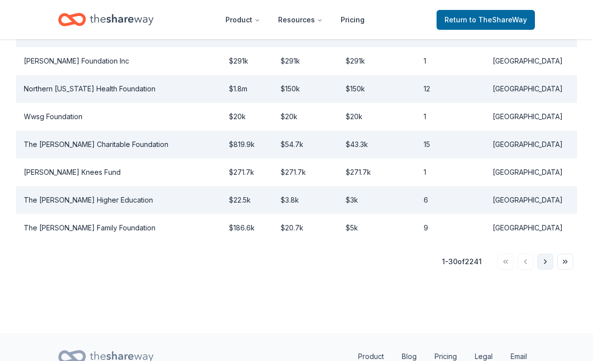
click at [543, 254] on button "Go to next page" at bounding box center [545, 262] width 16 height 16
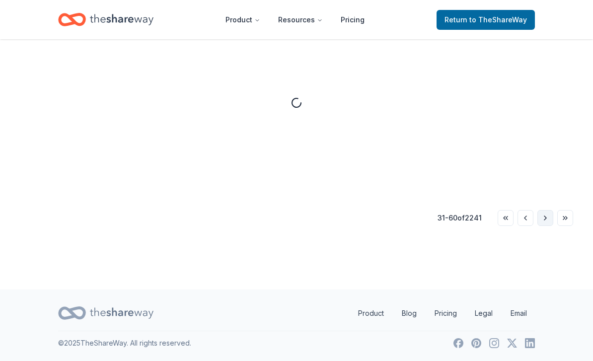
scroll to position [258, 0]
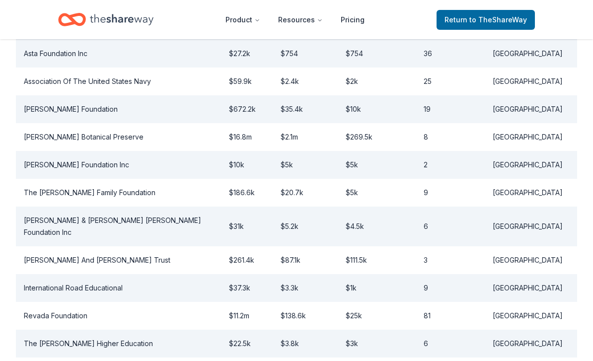
click at [544, 253] on td "[GEOGRAPHIC_DATA]" at bounding box center [531, 260] width 92 height 28
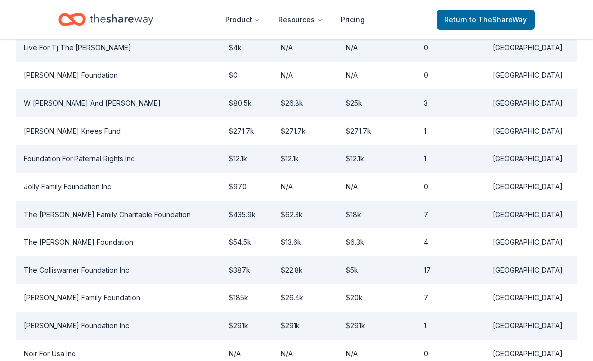
scroll to position [902, 0]
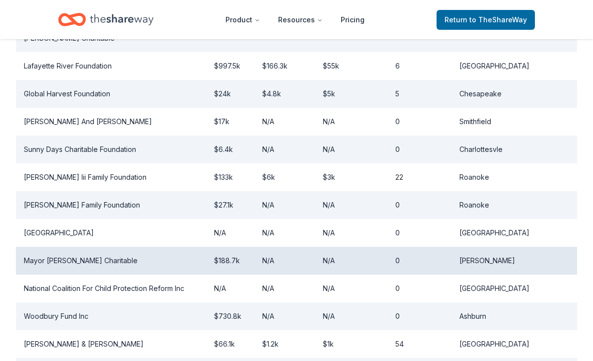
scroll to position [902, 0]
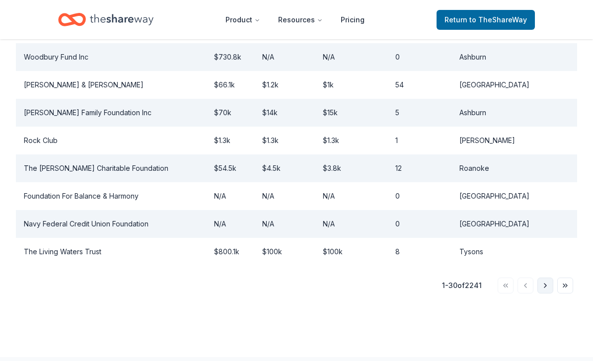
click at [543, 278] on button "Go to next page" at bounding box center [545, 286] width 16 height 16
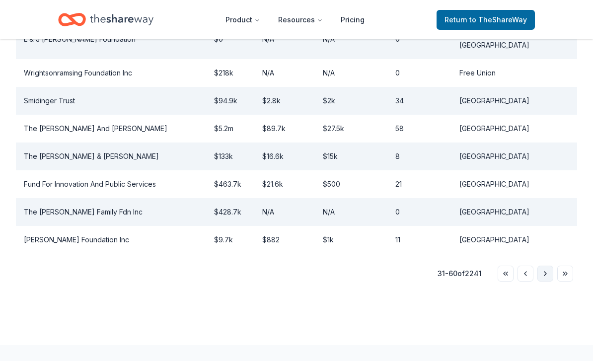
click at [543, 266] on button "Go to next page" at bounding box center [545, 274] width 16 height 16
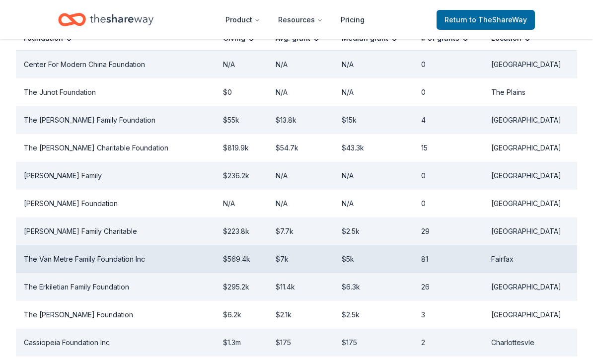
scroll to position [247, 0]
click at [123, 256] on td "The Van Metre Family Foundation Inc" at bounding box center [115, 259] width 199 height 28
click at [95, 261] on td "The Van Metre Family Foundation Inc" at bounding box center [115, 259] width 199 height 28
click at [42, 261] on td "The Van Metre Family Foundation Inc" at bounding box center [115, 259] width 199 height 28
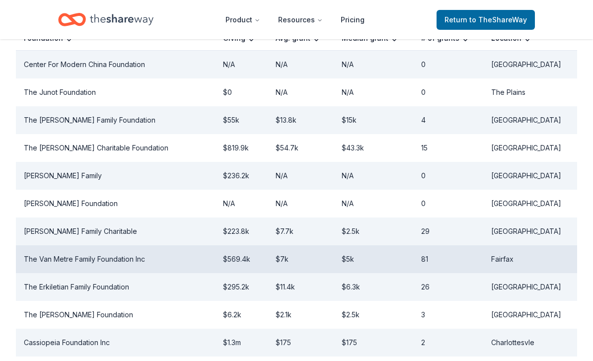
click at [523, 258] on td "Fairfax" at bounding box center [530, 259] width 94 height 28
click at [124, 262] on td "The Van Metre Family Foundation Inc" at bounding box center [115, 259] width 199 height 28
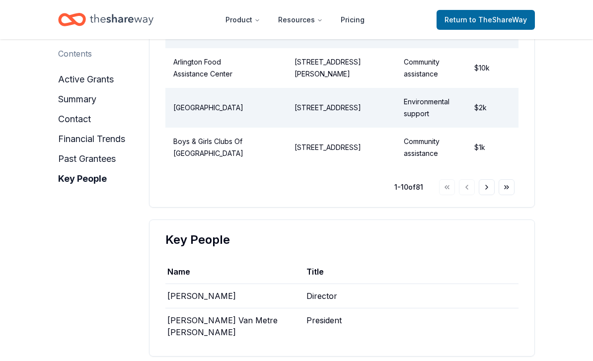
scroll to position [1512, 0]
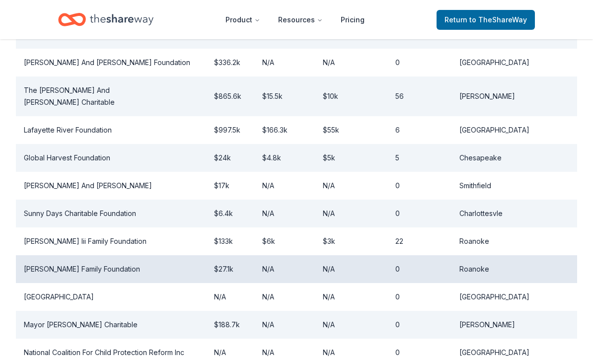
scroll to position [579, 0]
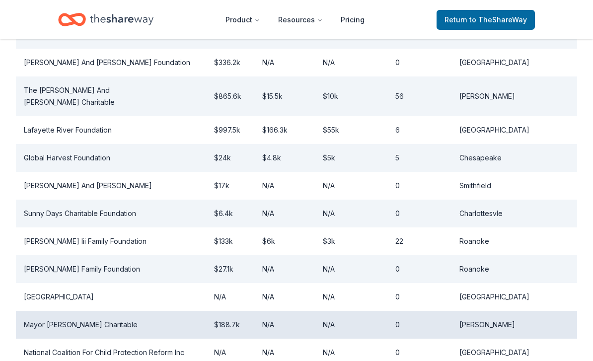
click at [43, 311] on td "Mayor [PERSON_NAME] Charitable" at bounding box center [111, 325] width 190 height 28
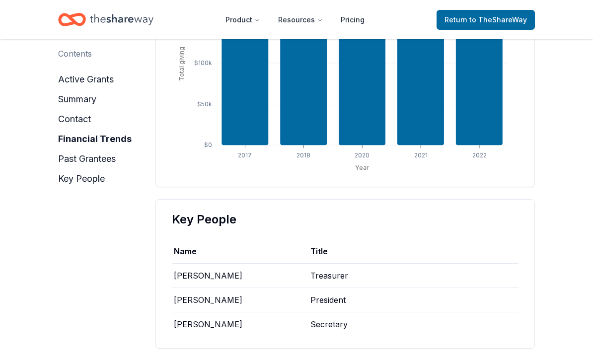
scroll to position [696, 0]
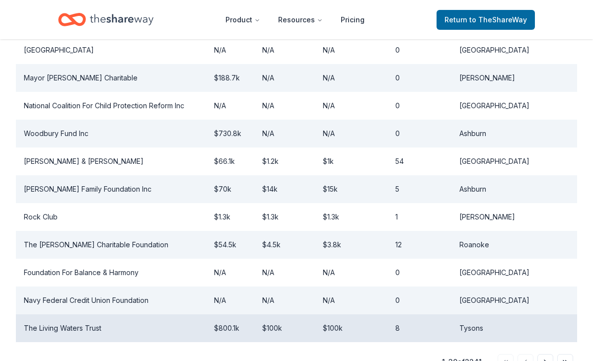
scroll to position [826, 0]
click at [95, 314] on td "The Living Waters Trust" at bounding box center [111, 328] width 190 height 28
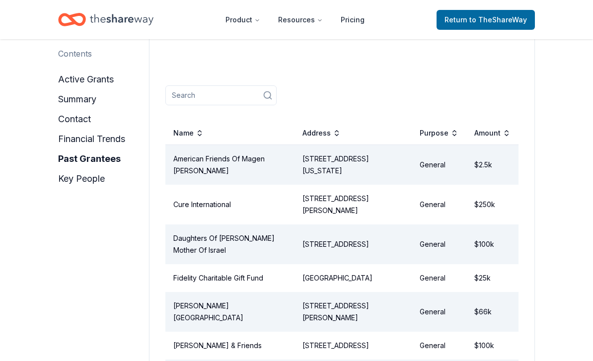
scroll to position [1115, 0]
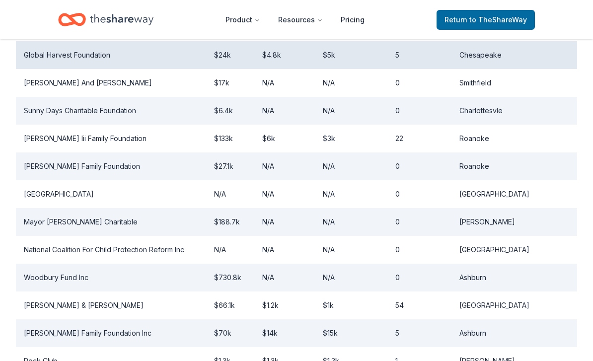
scroll to position [902, 0]
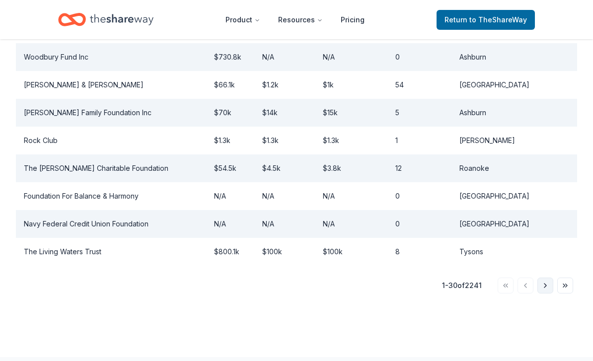
click at [546, 278] on button "Go to next page" at bounding box center [545, 286] width 16 height 16
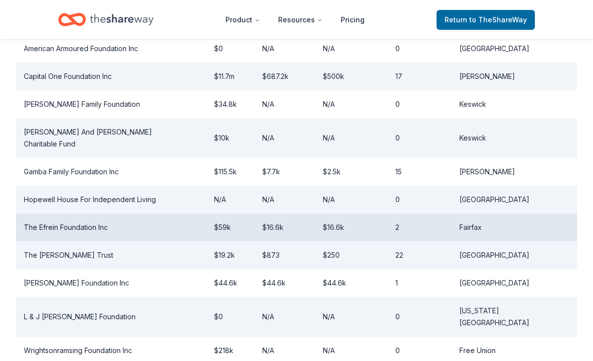
scroll to position [372, 0]
